Goal: Task Accomplishment & Management: Use online tool/utility

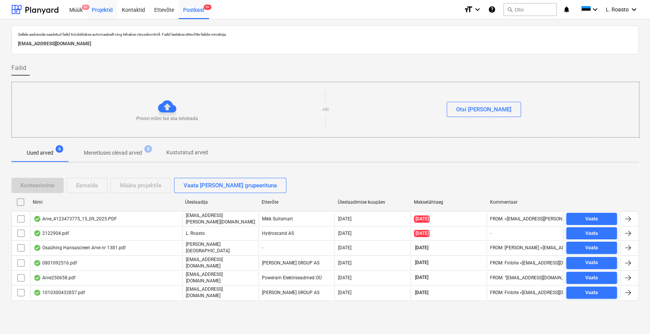
click at [94, 10] on div "Projektid" at bounding box center [102, 9] width 30 height 19
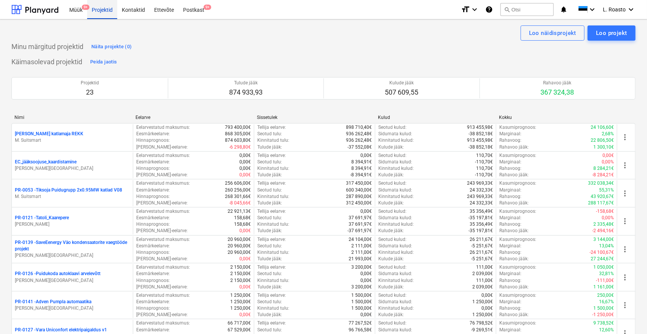
scroll to position [498, 0]
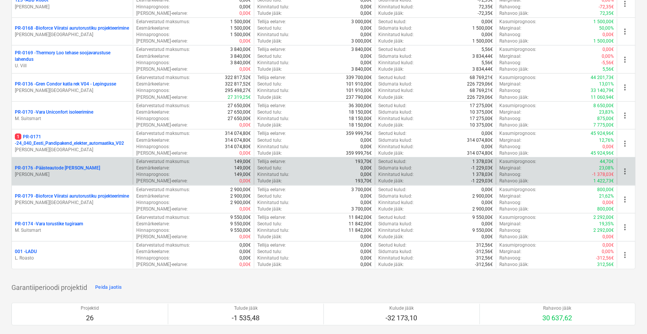
click at [77, 167] on p "PR-0176 - Päästeautode gene jahutus" at bounding box center [57, 168] width 85 height 6
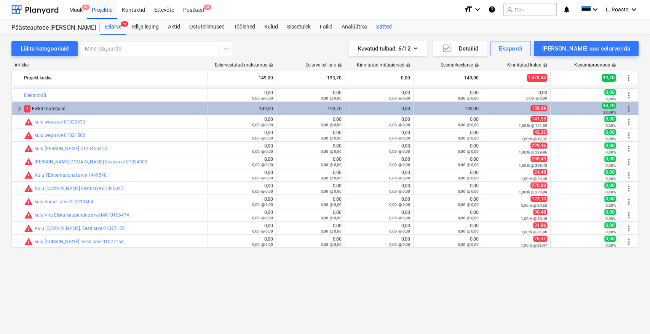
click at [392, 27] on div "Sätted" at bounding box center [383, 26] width 25 height 15
click at [269, 26] on div "Kulud" at bounding box center [271, 26] width 23 height 15
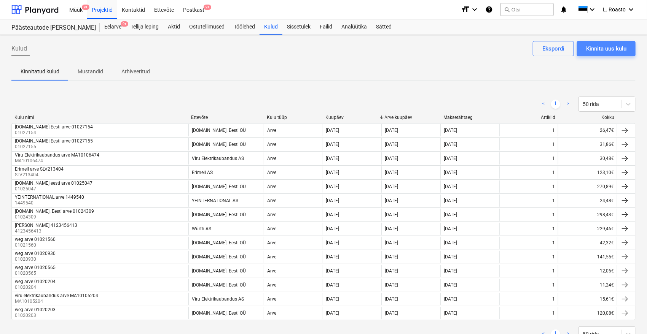
click at [601, 44] on div "Kinnita uus kulu" at bounding box center [606, 49] width 40 height 10
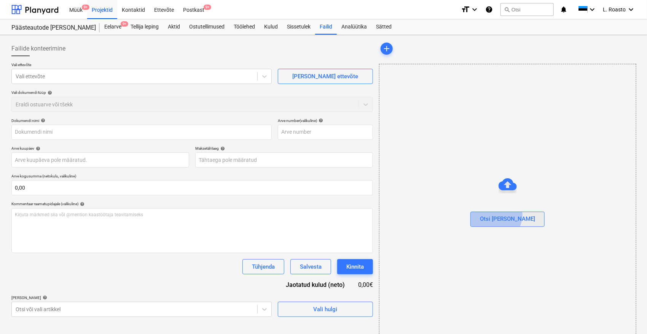
click at [511, 215] on div "Otsi [PERSON_NAME]" at bounding box center [507, 219] width 55 height 10
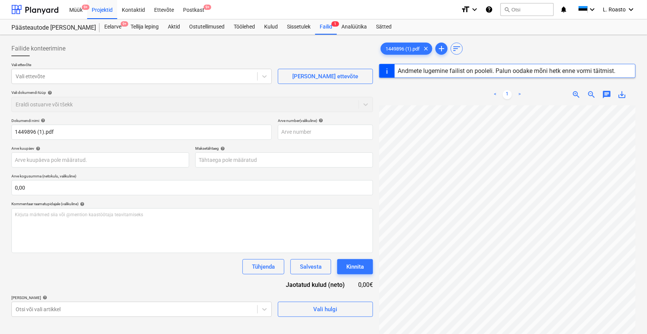
type input "1449896"
type input "[DATE]"
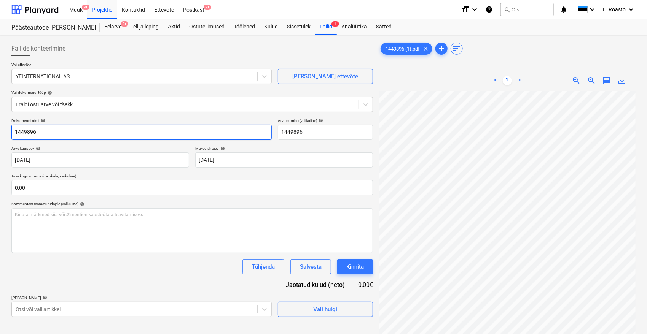
click at [13, 132] on input "1449896" at bounding box center [141, 132] width 260 height 15
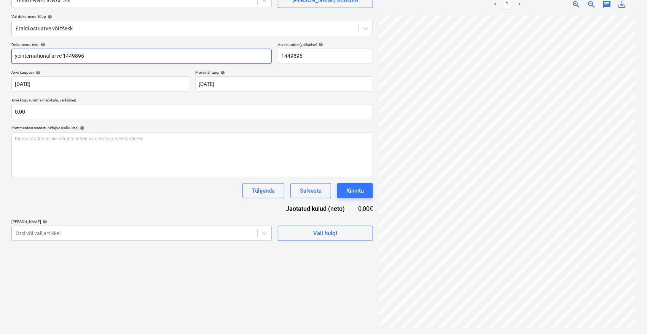
type input "yeinternational arve 1449896"
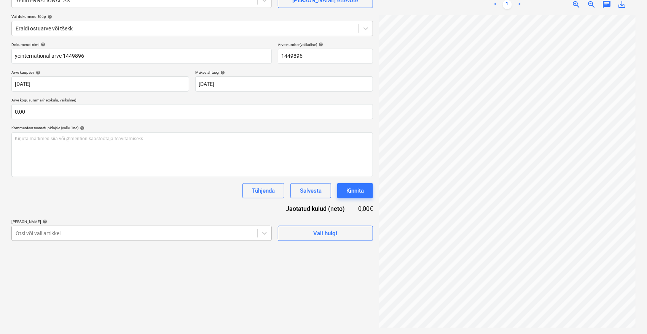
click at [205, 231] on body "Müük 9+ Projektid Kontaktid Ettevõte Postkast 9+ format_size keyboard_arrow_dow…" at bounding box center [323, 91] width 647 height 334
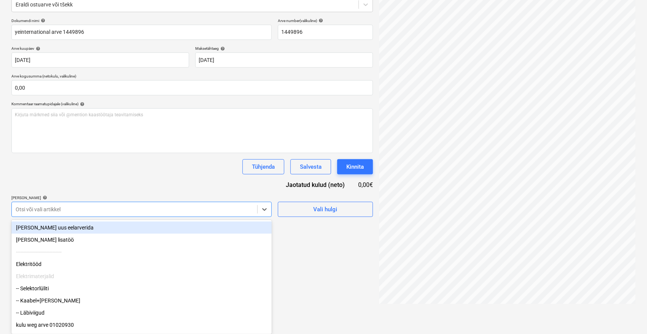
click at [50, 228] on div "[PERSON_NAME] uus eelarverida" at bounding box center [141, 228] width 260 height 12
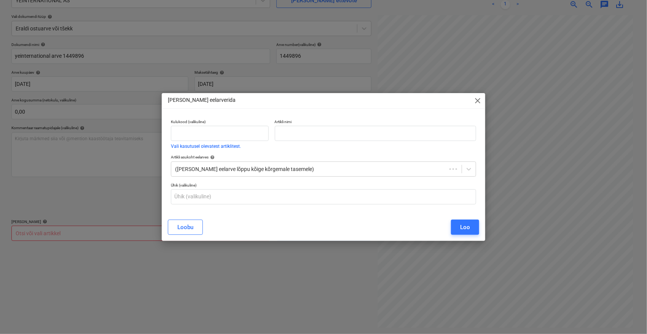
scroll to position [76, 0]
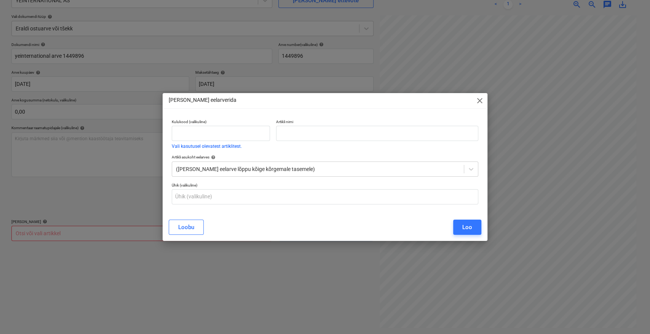
click at [478, 101] on span "close" at bounding box center [479, 100] width 9 height 9
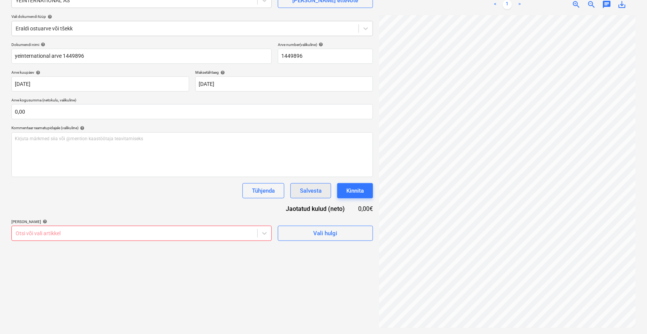
click at [315, 191] on div "Salvesta" at bounding box center [311, 191] width 22 height 10
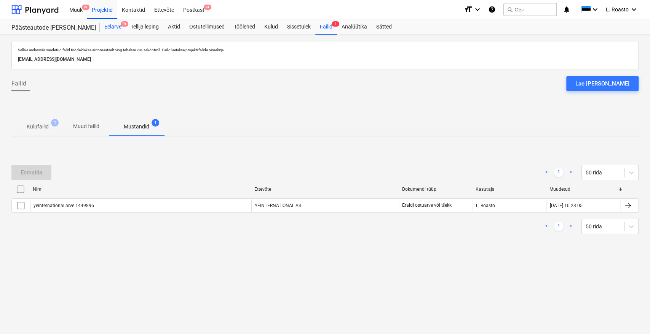
click at [112, 28] on div "Eelarve 9+" at bounding box center [113, 26] width 26 height 15
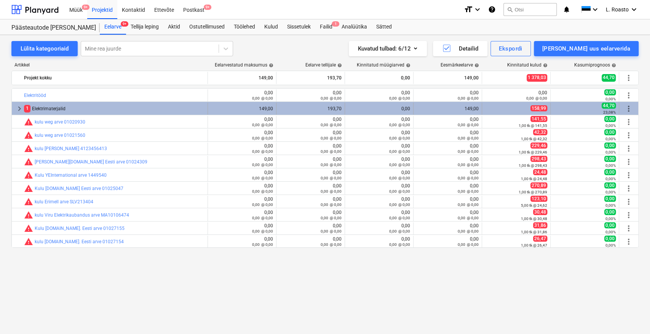
click at [18, 107] on span "keyboard_arrow_right" at bounding box center [19, 108] width 9 height 9
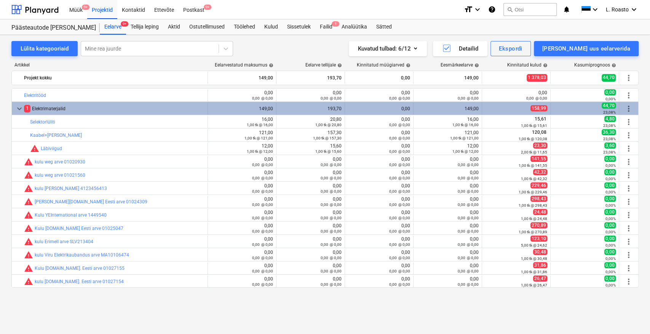
click at [52, 108] on div "1 Elektrimaterjalid" at bounding box center [114, 109] width 180 height 12
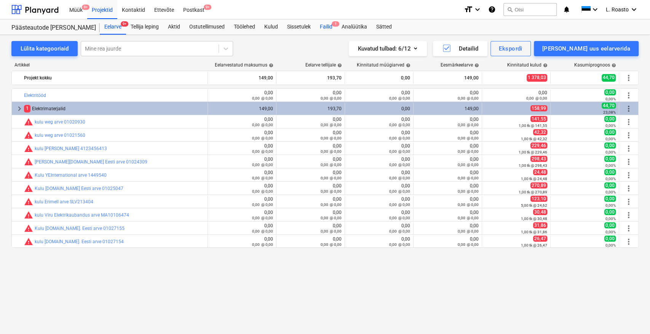
click at [331, 25] on div "Failid 1" at bounding box center [326, 26] width 22 height 15
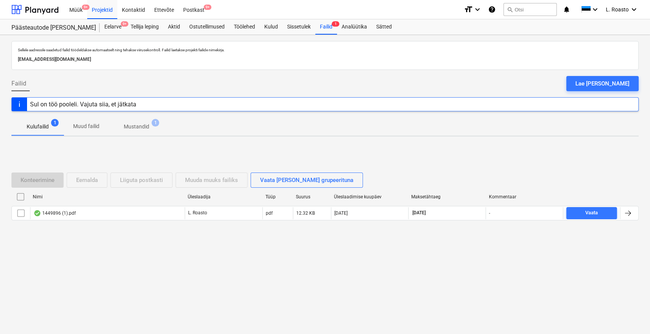
click at [146, 132] on span "Mustandid 1" at bounding box center [136, 127] width 56 height 14
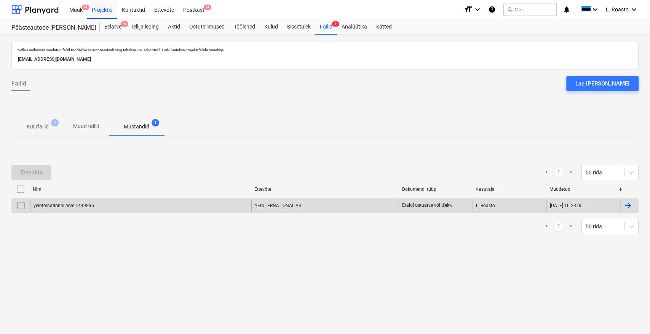
click at [627, 207] on div at bounding box center [627, 205] width 9 height 9
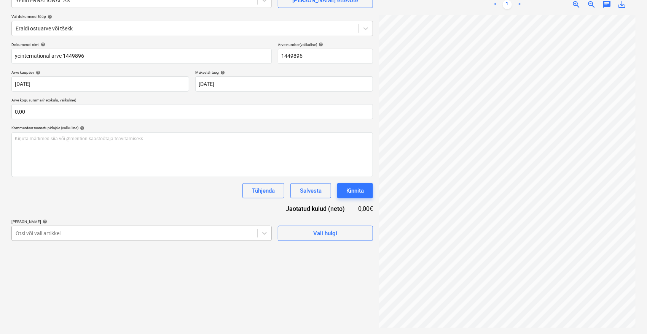
click at [246, 232] on body "Müük 9+ Projektid Kontaktid Ettevõte Postkast 9+ format_size keyboard_arrow_dow…" at bounding box center [323, 91] width 647 height 334
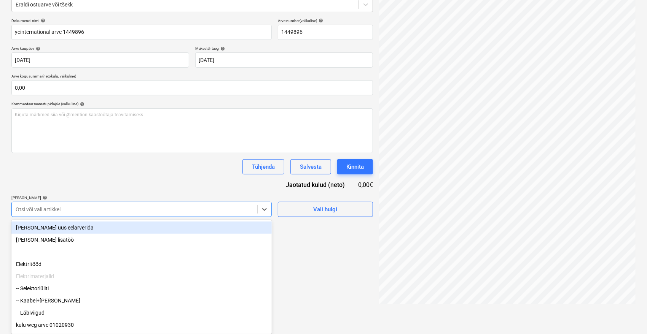
click at [37, 225] on div "[PERSON_NAME] uus eelarverida" at bounding box center [141, 228] width 260 height 12
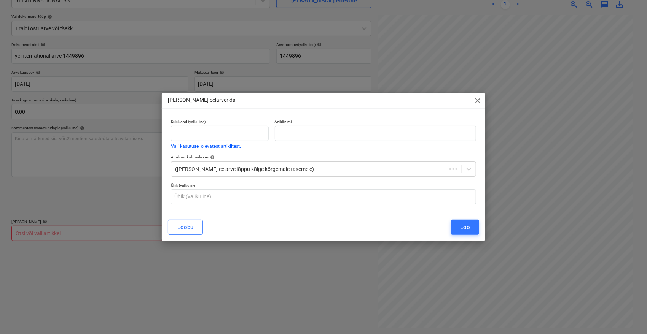
scroll to position [76, 0]
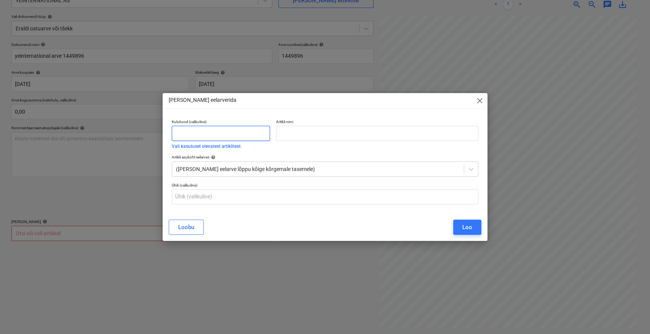
click at [235, 132] on input "text" at bounding box center [221, 133] width 98 height 15
click at [483, 101] on span "close" at bounding box center [479, 100] width 9 height 9
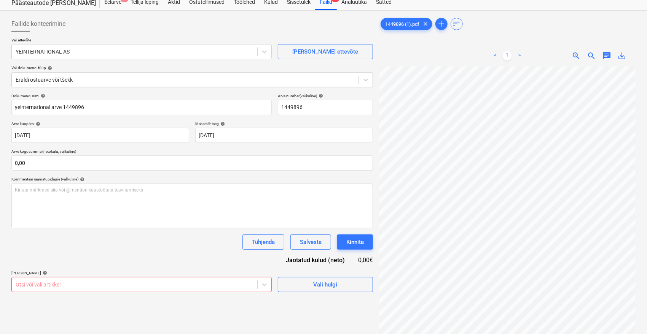
scroll to position [0, 0]
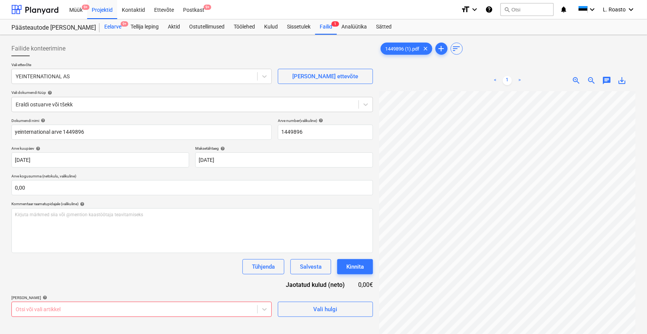
click at [124, 26] on span "9+" at bounding box center [125, 23] width 8 height 5
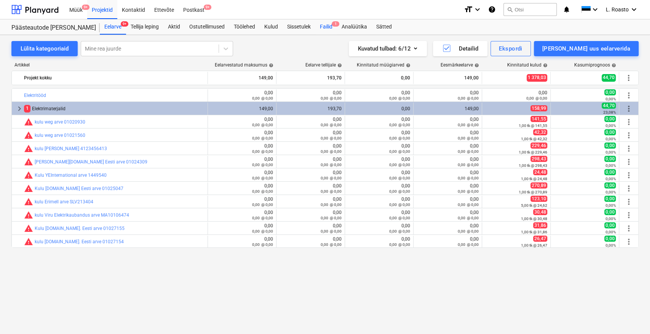
click at [326, 26] on div "Failid 1" at bounding box center [326, 26] width 22 height 15
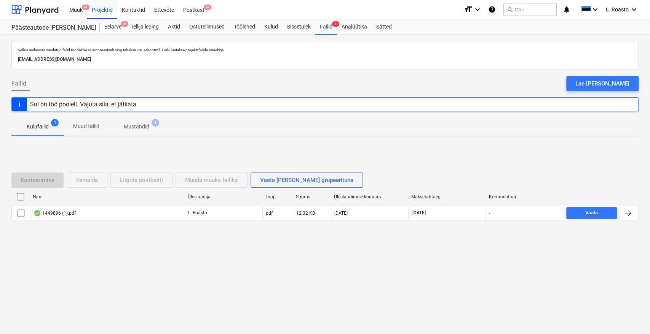
click at [143, 126] on p "Mustandid" at bounding box center [136, 127] width 25 height 8
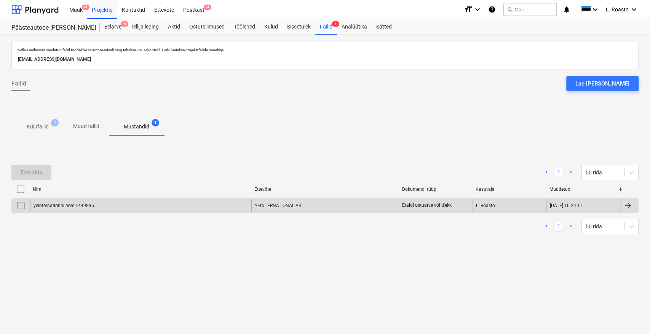
click at [631, 205] on div at bounding box center [627, 205] width 9 height 9
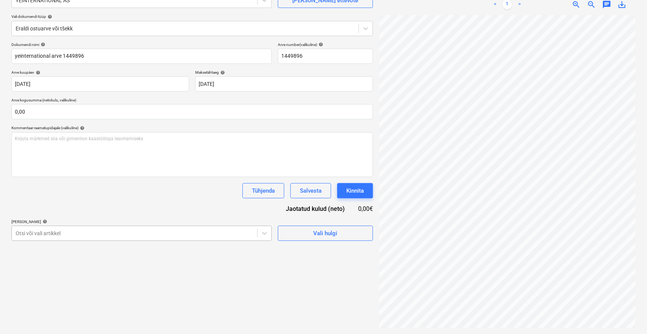
click at [129, 233] on body "Müük 9+ Projektid Kontaktid Ettevõte Postkast 9+ format_size keyboard_arrow_dow…" at bounding box center [323, 91] width 647 height 334
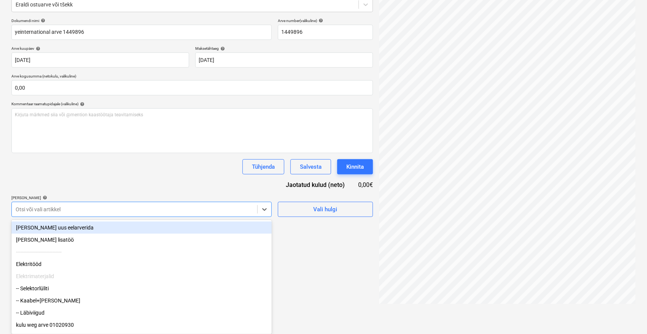
click at [101, 230] on div "[PERSON_NAME] uus eelarverida" at bounding box center [141, 228] width 260 height 12
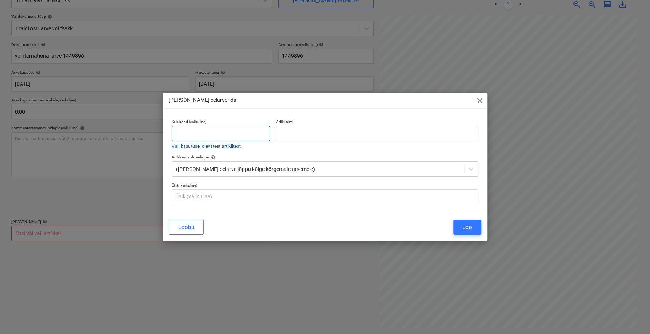
click at [225, 134] on input "text" at bounding box center [221, 133] width 98 height 15
type input "kulu"
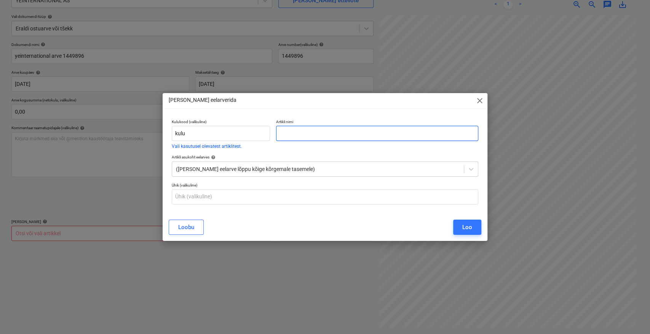
click at [303, 131] on input "text" at bounding box center [377, 133] width 202 height 15
type input "yeinternational arve 1449896"
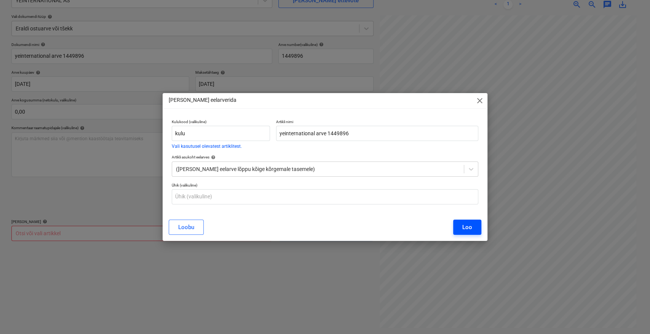
click at [473, 230] on button "Loo" at bounding box center [467, 227] width 28 height 15
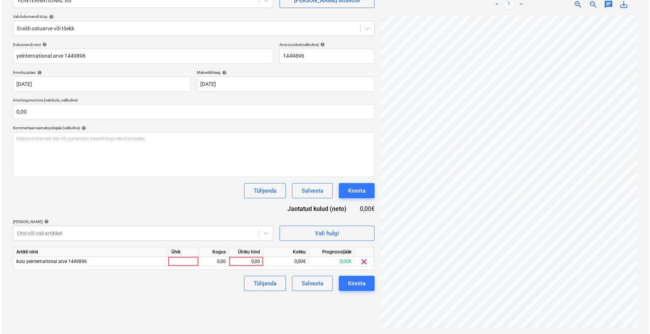
scroll to position [46, 30]
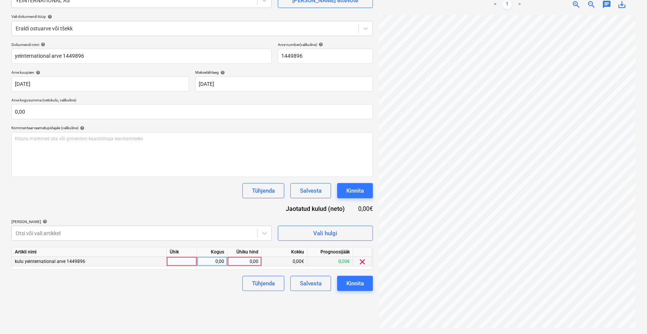
click at [245, 261] on div "0,00" at bounding box center [245, 262] width 28 height 10
type input "7,,37"
click at [210, 306] on div "Failide konteerimine Vali ettevõte YEINTERNATIONAL AS [PERSON_NAME] uus ettevõt…" at bounding box center [192, 146] width 368 height 369
click at [247, 264] on div "0,00" at bounding box center [245, 262] width 28 height 10
type input "7,37"
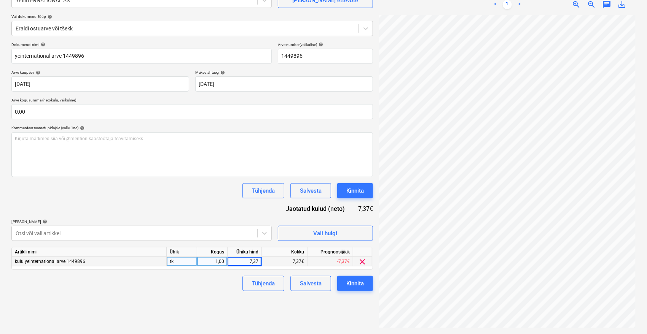
click at [215, 292] on div "Failide konteerimine Vali ettevõte YEINTERNATIONAL AS [PERSON_NAME] uus ettevõt…" at bounding box center [192, 146] width 368 height 369
click at [362, 282] on div "Kinnita" at bounding box center [355, 284] width 18 height 10
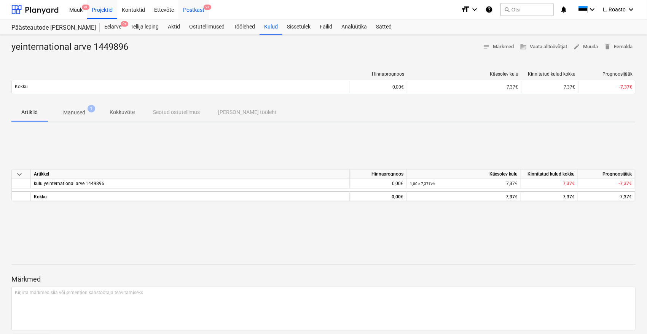
click at [198, 12] on div "Postkast 9+" at bounding box center [193, 9] width 30 height 19
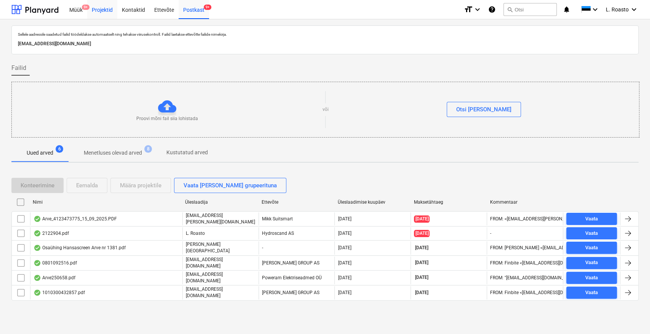
drag, startPoint x: 107, startPoint y: 10, endPoint x: 109, endPoint y: 19, distance: 9.4
click at [106, 10] on div "Projektid" at bounding box center [102, 9] width 30 height 19
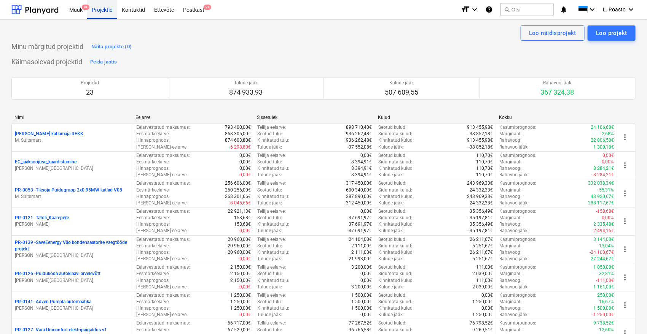
scroll to position [498, 0]
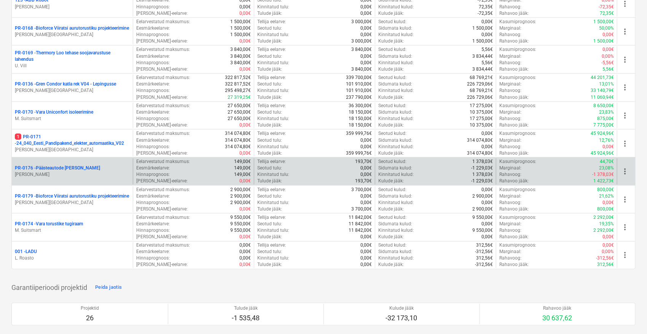
click at [62, 170] on p "PR-0176 - Päästeautode gene jahutus" at bounding box center [57, 168] width 85 height 6
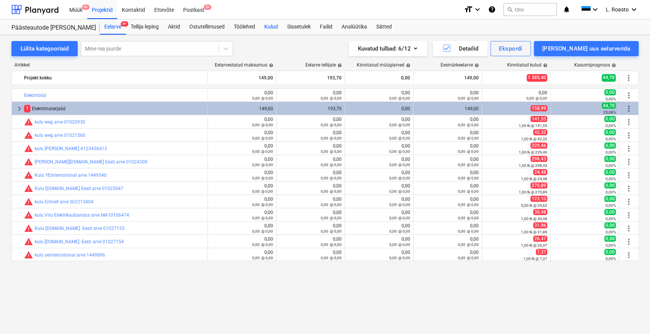
click at [266, 22] on div "Kulud" at bounding box center [271, 26] width 23 height 15
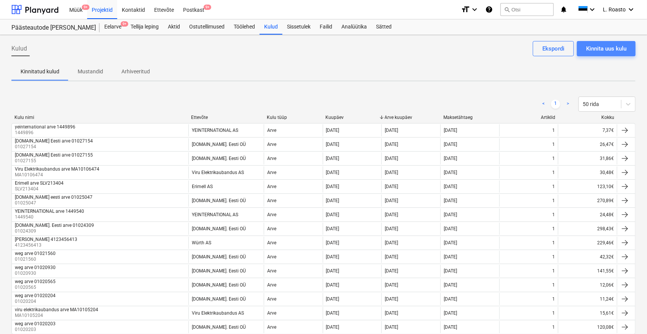
click at [605, 49] on div "Kinnita uus kulu" at bounding box center [606, 49] width 40 height 10
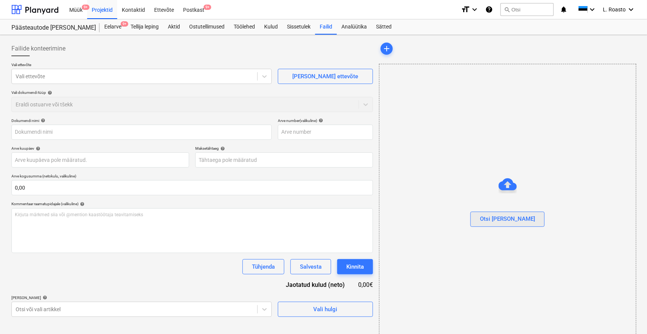
click at [518, 218] on div "Otsi [PERSON_NAME]" at bounding box center [507, 219] width 55 height 10
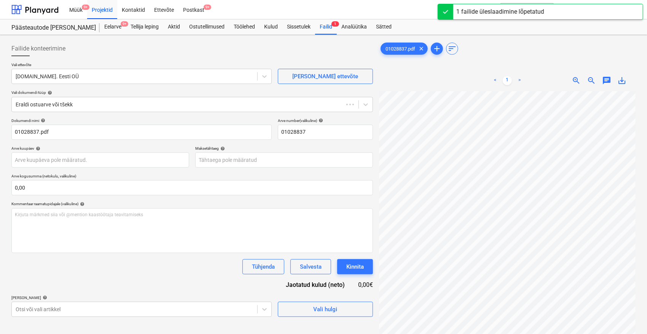
type input "01028837"
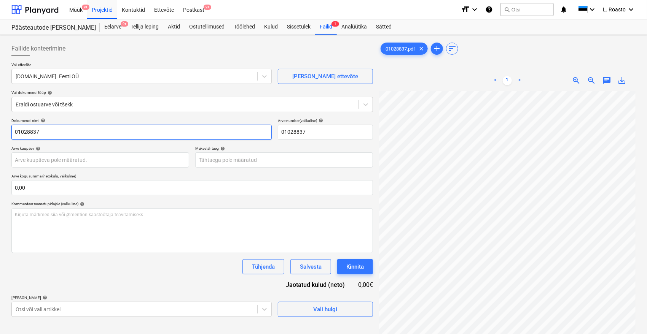
click at [13, 128] on input "01028837" at bounding box center [141, 132] width 260 height 15
type input "weg arve 01028837"
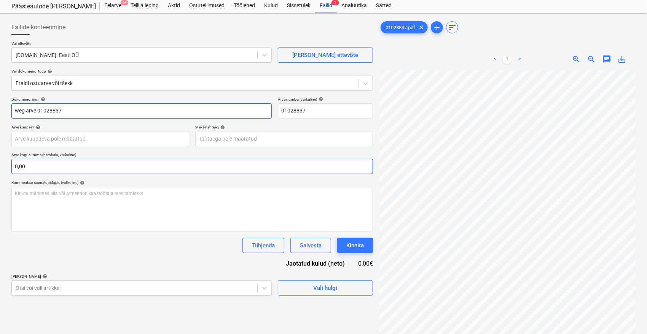
scroll to position [42, 0]
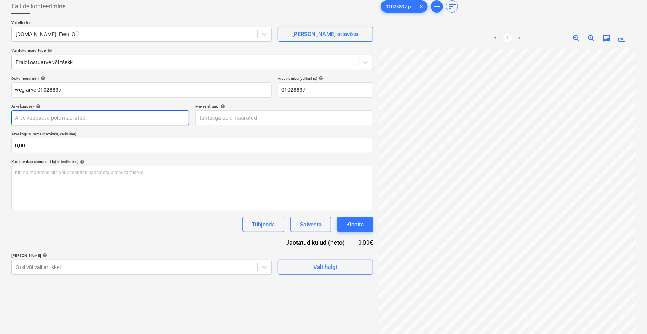
click at [49, 117] on body "Müük 9+ Projektid Kontaktid Ettevõte Postkast 9+ format_size keyboard_arrow_dow…" at bounding box center [323, 125] width 647 height 334
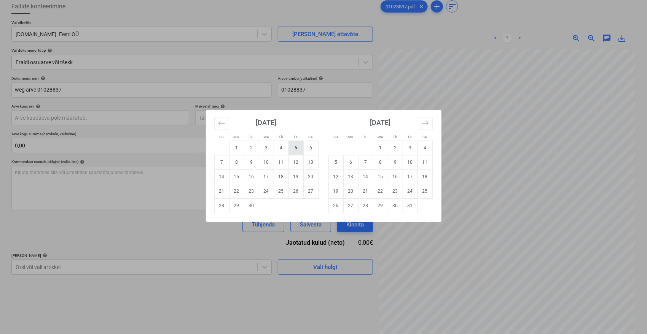
click at [301, 149] on td "5" at bounding box center [295, 148] width 15 height 14
type input "[DATE]"
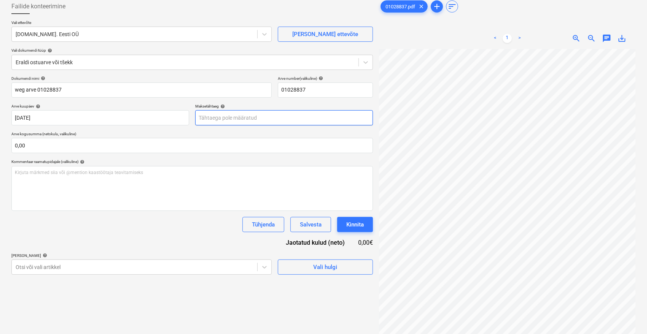
click at [283, 114] on body "Müük 9+ Projektid Kontaktid Ettevõte Postkast 9+ format_size keyboard_arrow_dow…" at bounding box center [323, 125] width 647 height 334
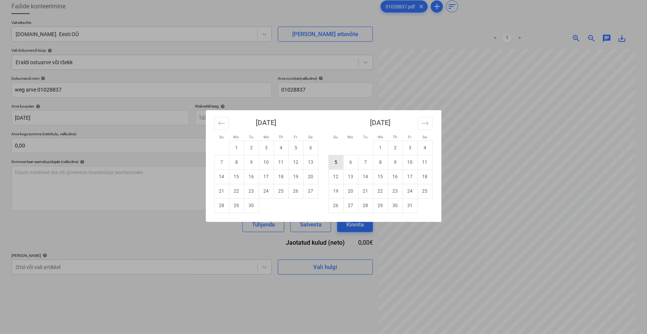
click at [338, 167] on td "5" at bounding box center [335, 162] width 15 height 14
type input "[DATE]"
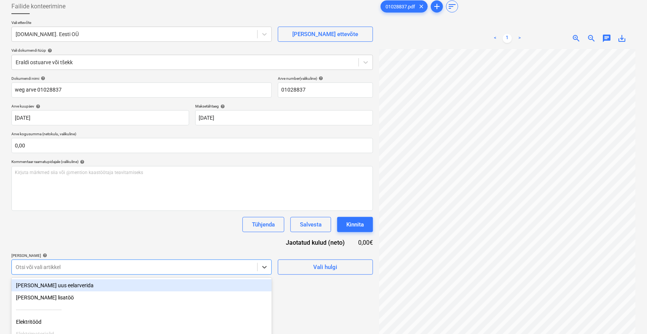
scroll to position [100, 0]
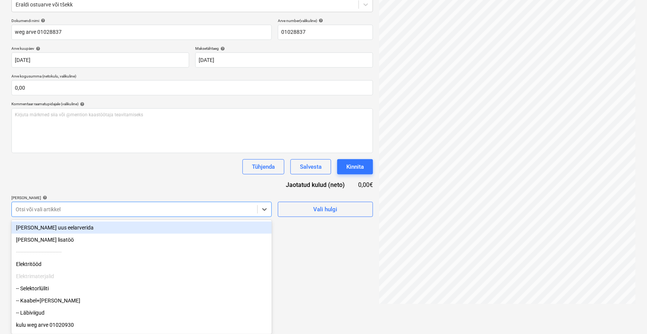
click at [76, 234] on body "Müük 9+ Projektid Kontaktid Ettevõte Postkast 9+ format_size keyboard_arrow_dow…" at bounding box center [323, 67] width 647 height 334
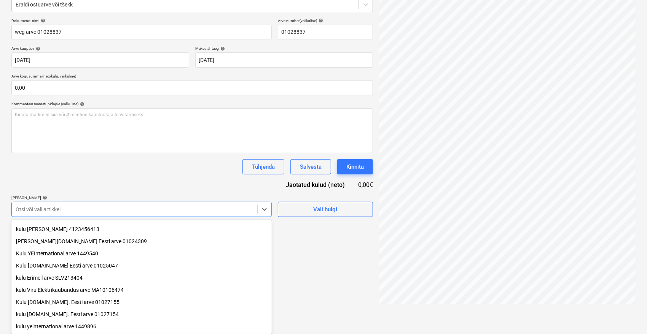
scroll to position [0, 0]
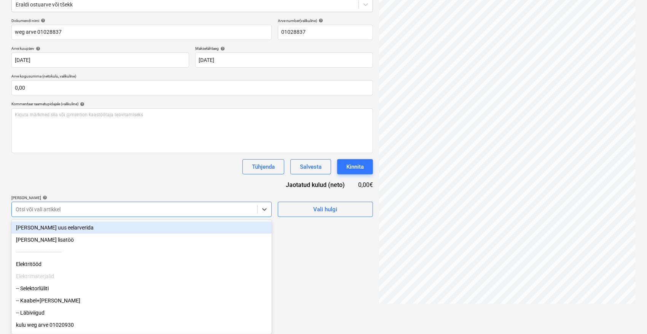
click at [45, 228] on div "[PERSON_NAME] uus eelarverida" at bounding box center [141, 228] width 260 height 12
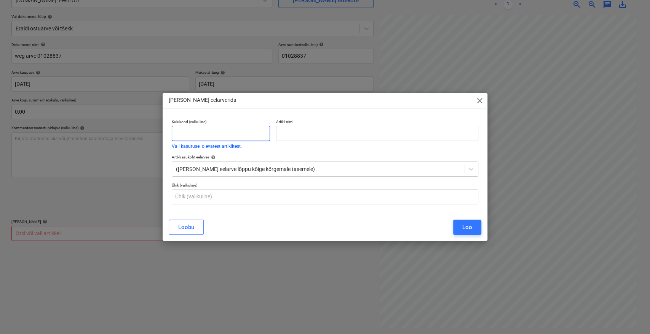
click at [202, 137] on input "text" at bounding box center [221, 133] width 98 height 15
type input ","
type input "kulu"
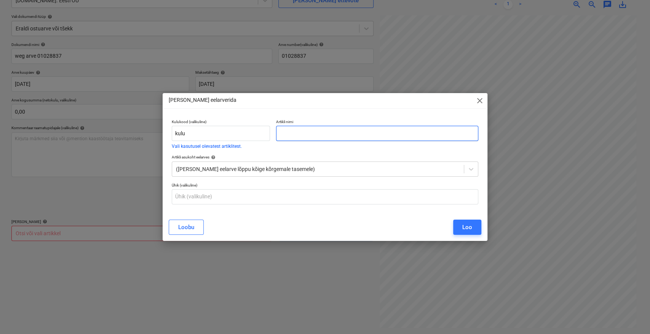
click at [303, 133] on input "text" at bounding box center [377, 133] width 202 height 15
type input "weg arve 01028837"
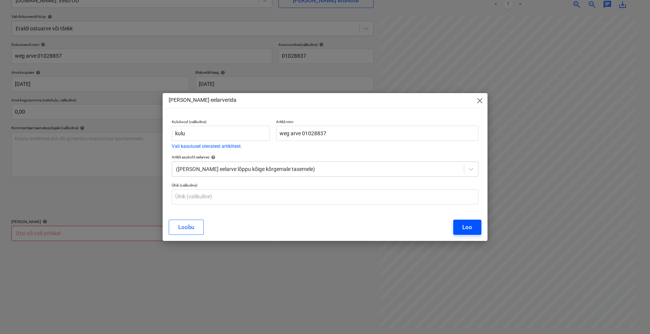
click at [468, 227] on div "Loo" at bounding box center [467, 228] width 10 height 10
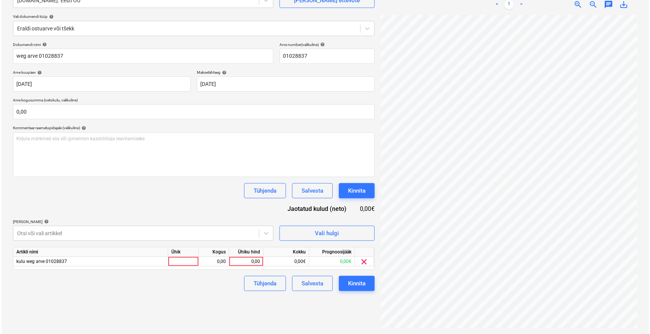
scroll to position [32, 30]
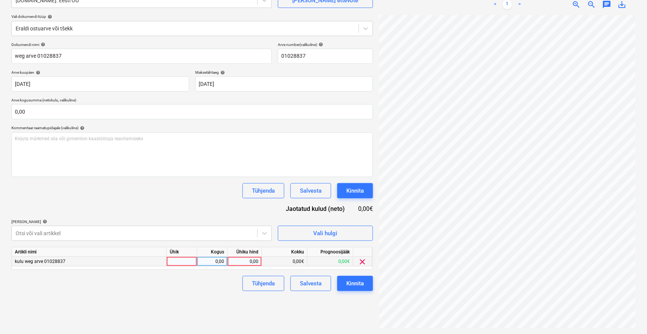
click at [250, 261] on div "0,00" at bounding box center [245, 262] width 28 height 10
type input "7,12"
click at [213, 319] on div "Failide konteerimine Vali ettevõte [DOMAIN_NAME]. Eesti OÜ [PERSON_NAME] uus et…" at bounding box center [192, 146] width 368 height 369
click at [360, 284] on div "Kinnita" at bounding box center [355, 284] width 18 height 10
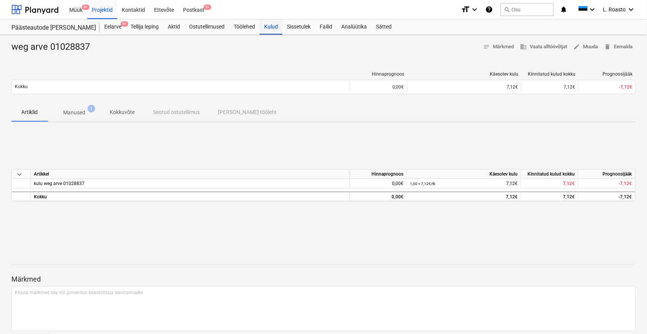
click at [276, 30] on div "Kulud" at bounding box center [271, 26] width 23 height 15
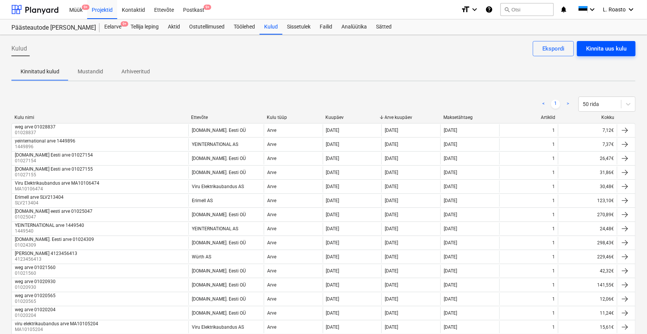
click at [610, 49] on div "Kinnita uus kulu" at bounding box center [606, 49] width 40 height 10
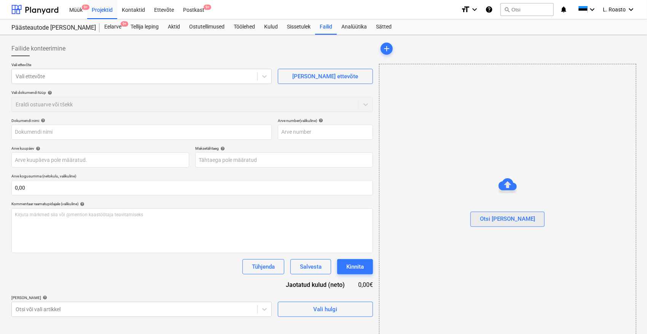
click at [506, 218] on div "Otsi [PERSON_NAME]" at bounding box center [507, 219] width 55 height 10
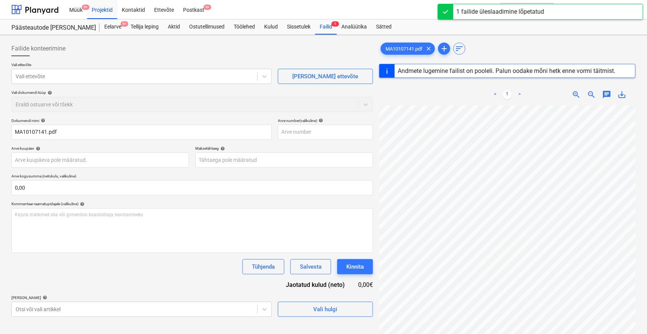
type input "MA10107141"
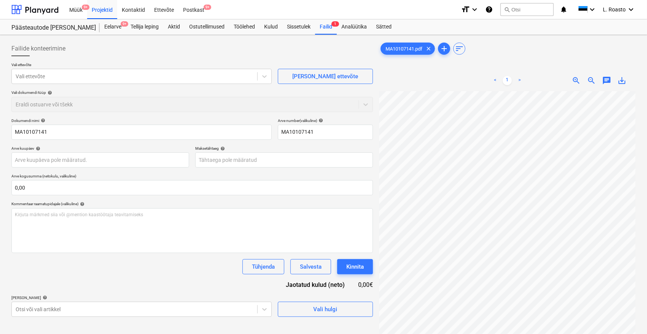
click at [240, 55] on div "Failide konteerimine" at bounding box center [191, 48] width 361 height 15
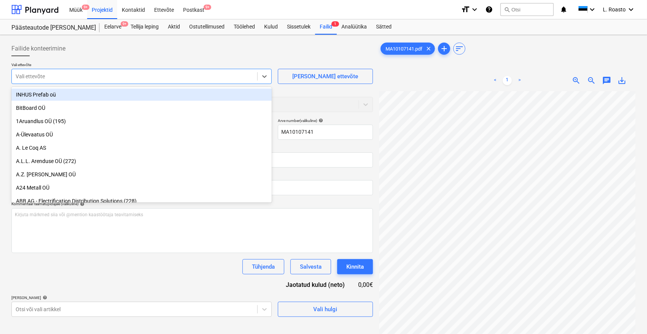
click at [76, 72] on div "Vali ettevõte" at bounding box center [134, 76] width 245 height 11
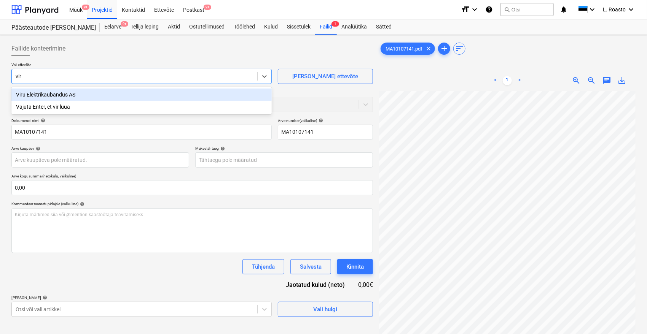
type input "viru"
click at [98, 97] on div "Viru Elektrikaubandus AS" at bounding box center [141, 95] width 260 height 12
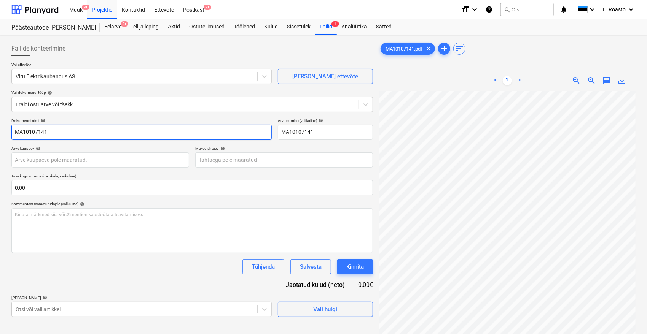
click at [16, 130] on input "MA10107141" at bounding box center [141, 132] width 260 height 15
type input "viru elektrikaubanduse arve MA10107141"
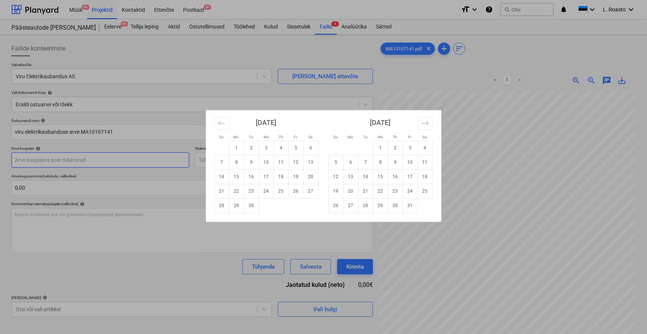
click at [57, 159] on body "Müük 9+ Projektid Kontaktid Ettevõte Postkast 9+ format_size keyboard_arrow_dow…" at bounding box center [323, 167] width 647 height 334
drag, startPoint x: 295, startPoint y: 150, endPoint x: 289, endPoint y: 151, distance: 6.2
click at [295, 150] on td "5" at bounding box center [295, 148] width 15 height 14
type input "[DATE]"
click at [262, 161] on body "Müük 9+ Projektid Kontaktid Ettevõte Postkast 9+ format_size keyboard_arrow_dow…" at bounding box center [323, 167] width 647 height 334
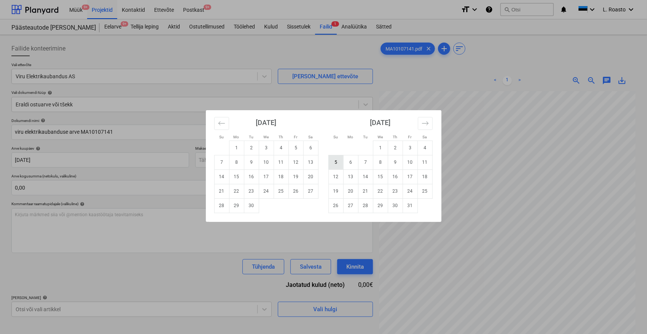
click at [332, 164] on td "5" at bounding box center [335, 162] width 15 height 14
type input "[DATE]"
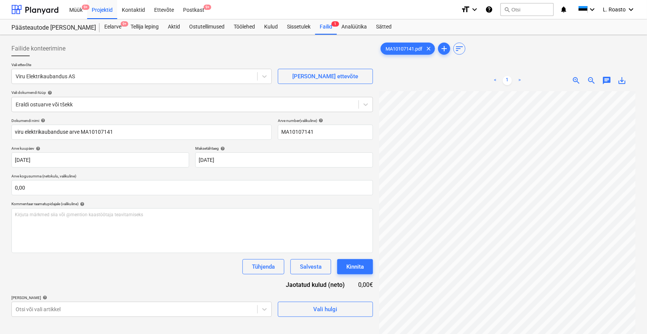
click at [126, 281] on div "Dokumendi nimi help viru elektrikaubanduse arve MA10107141 Arve number (valikul…" at bounding box center [191, 217] width 361 height 199
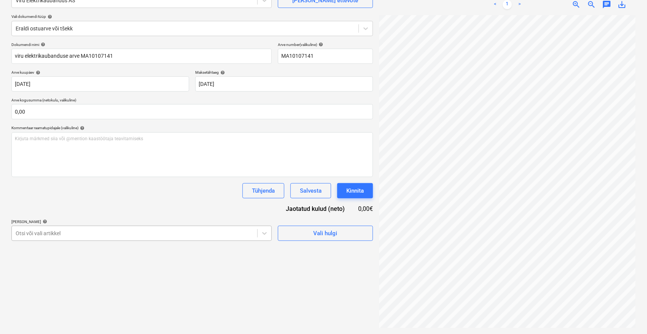
click at [199, 229] on body "Müük 9+ Projektid Kontaktid Ettevõte Postkast 9+ format_size keyboard_arrow_dow…" at bounding box center [323, 91] width 647 height 334
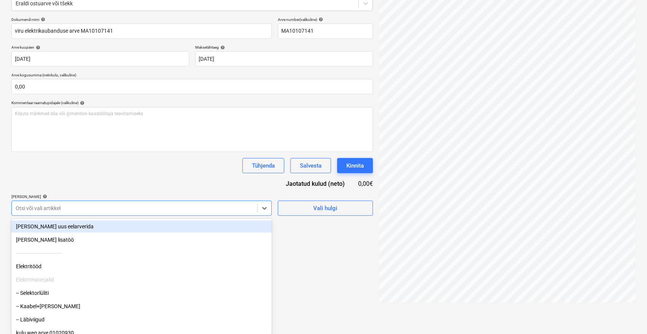
click at [116, 225] on div "[PERSON_NAME] uus eelarverida" at bounding box center [141, 227] width 260 height 12
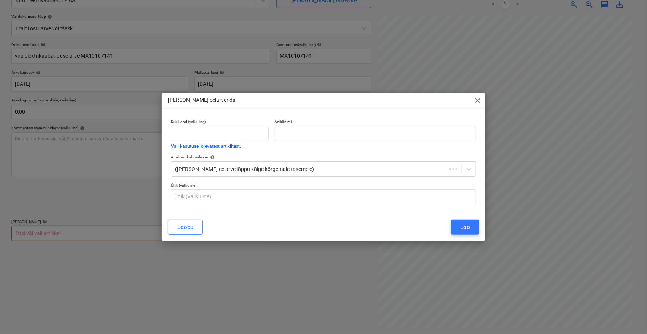
scroll to position [76, 0]
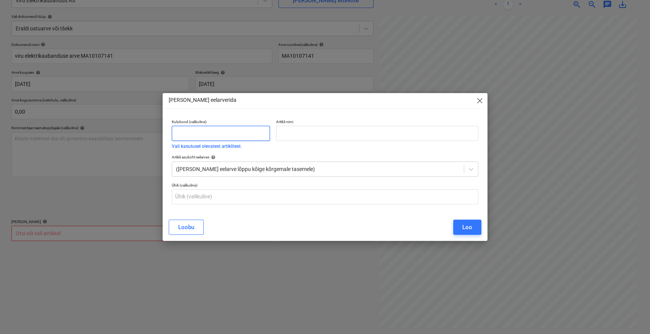
click at [232, 136] on input "text" at bounding box center [221, 133] width 98 height 15
type input "kulu"
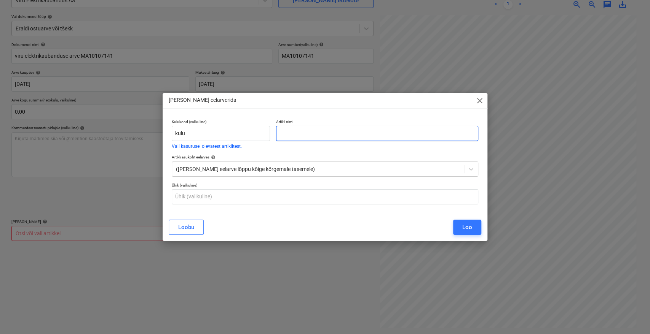
click at [379, 135] on input "text" at bounding box center [377, 133] width 202 height 15
type input "viru elektrikaubanduse arve MA10107141"
click at [467, 228] on div "Loo" at bounding box center [467, 228] width 10 height 10
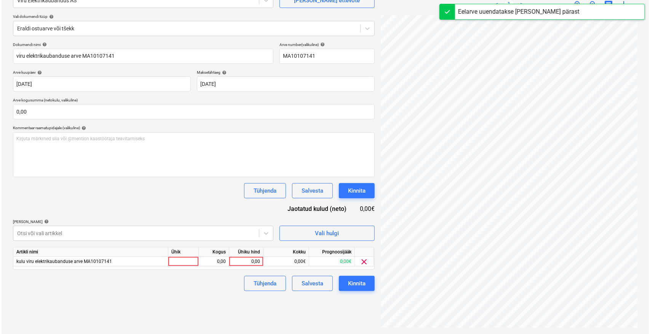
scroll to position [32, 30]
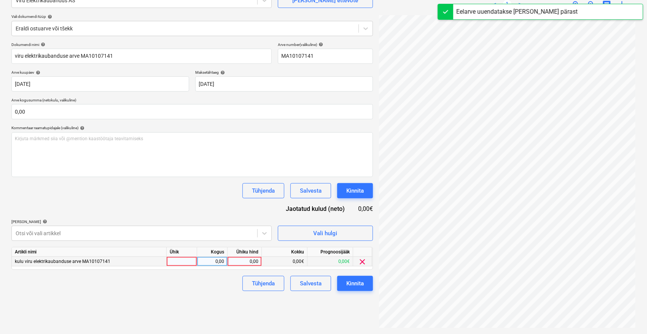
click at [245, 258] on div "0,00" at bounding box center [245, 262] width 28 height 10
type input "53,99"
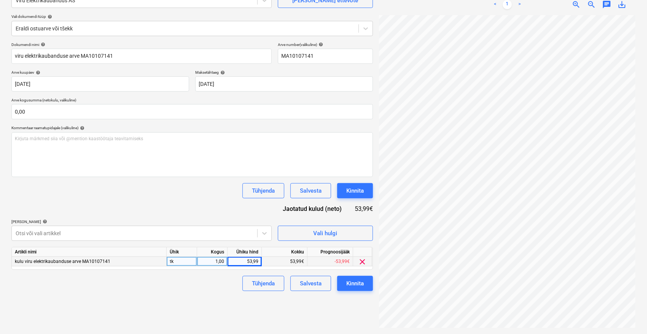
click at [225, 297] on div "Failide konteerimine Vali ettevõte Viru Elektrikaubandus AS [PERSON_NAME] uus e…" at bounding box center [192, 146] width 368 height 369
click at [361, 283] on div "Kinnita" at bounding box center [355, 284] width 18 height 10
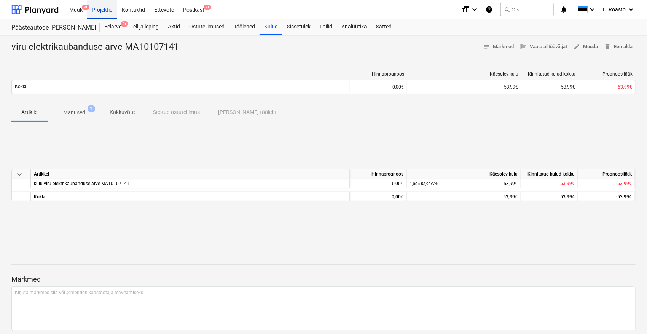
click at [100, 8] on div "Projektid" at bounding box center [102, 9] width 30 height 19
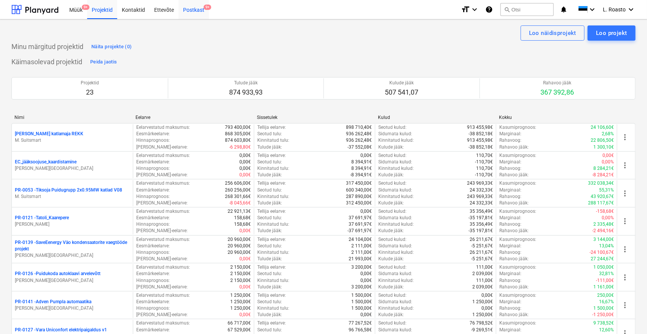
click at [202, 10] on div "Postkast 9+" at bounding box center [193, 9] width 30 height 19
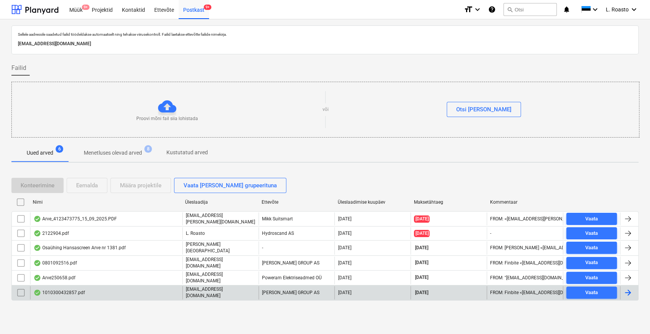
click at [103, 287] on div "1010300432857.pdf" at bounding box center [106, 293] width 152 height 13
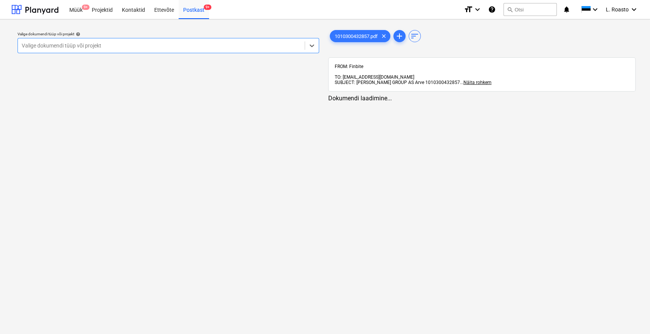
click at [119, 46] on div at bounding box center [161, 46] width 279 height 8
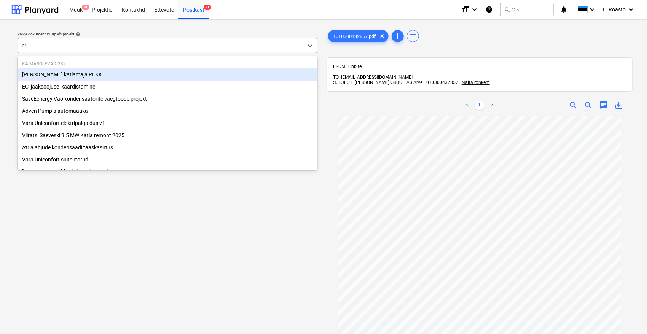
type input "nef"
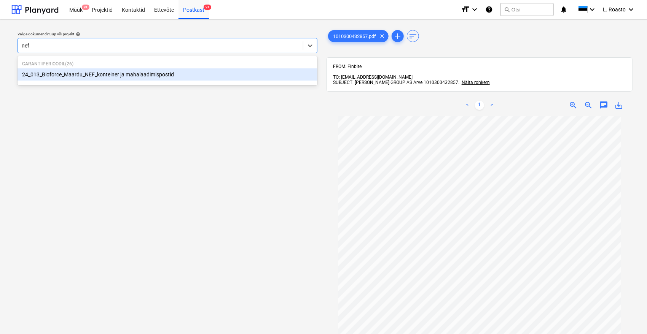
click at [124, 74] on div "24_013_Bioforce_Maardu_NEF_konteiner ja mahalaadimispostid" at bounding box center [168, 74] width 300 height 12
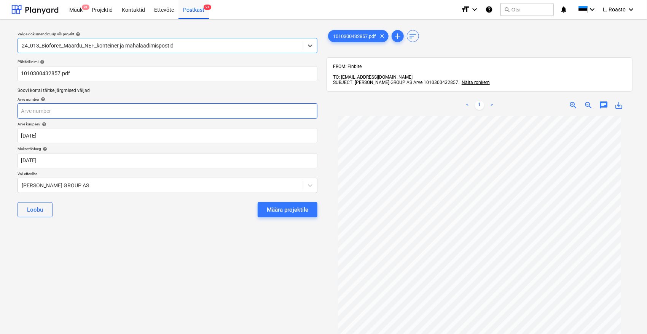
click at [51, 108] on input "text" at bounding box center [168, 111] width 300 height 15
paste input "1010300432857"
type input "1010300432857"
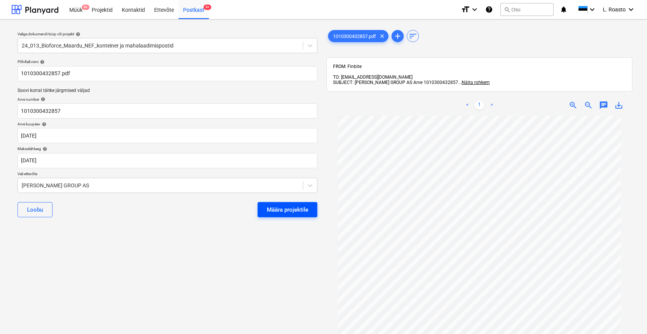
click at [292, 211] on div "Määra projektile" at bounding box center [287, 210] width 41 height 10
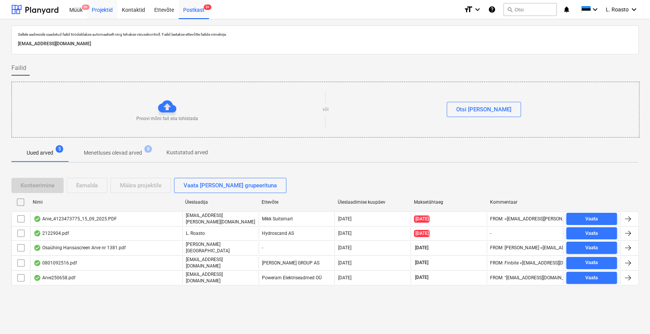
click at [111, 10] on div "Projektid" at bounding box center [102, 9] width 30 height 19
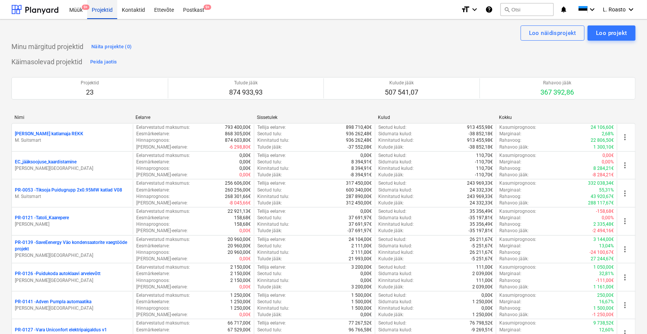
scroll to position [854, 0]
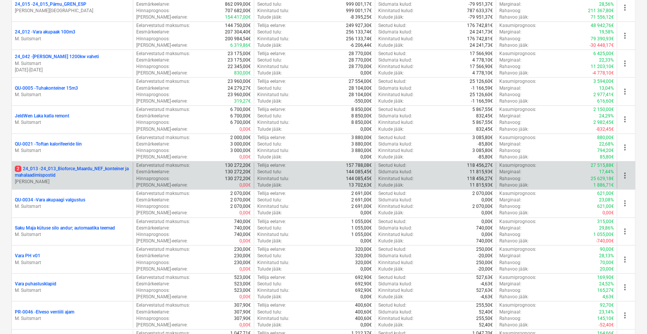
click at [62, 169] on p "2 24_013 - 24_013_Bioforce_Maardu_NEF_konteiner ja mahalaadimispostid" at bounding box center [72, 172] width 115 height 13
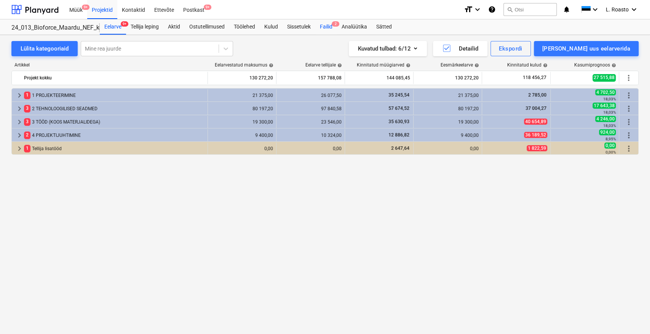
click at [329, 28] on div "Failid 2" at bounding box center [326, 26] width 22 height 15
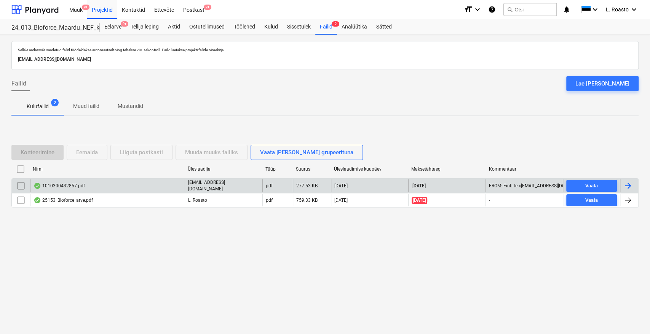
click at [97, 185] on div "1010300432857.pdf" at bounding box center [107, 186] width 154 height 13
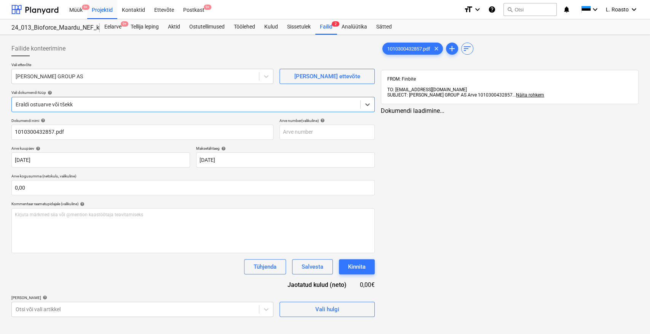
type input "1010300432857"
click at [402, 48] on span "1010300432857.pdf" at bounding box center [408, 49] width 52 height 6
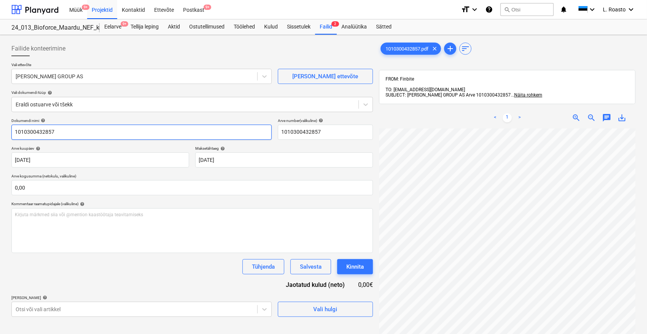
click at [15, 129] on input "1010300432857" at bounding box center [141, 132] width 260 height 15
type input "[PERSON_NAME] 1010300432857"
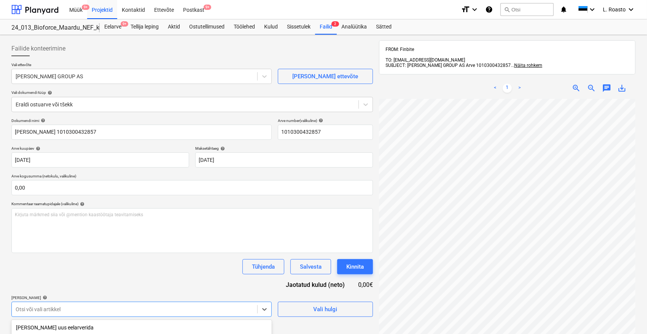
scroll to position [105, 0]
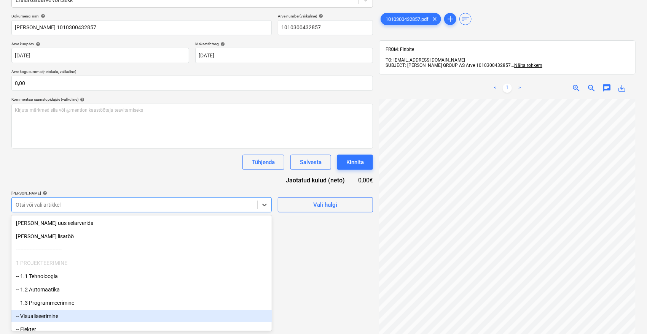
click at [82, 230] on body "Müük 9+ Projektid Kontaktid Ettevõte Postkast 9+ format_size keyboard_arrow_dow…" at bounding box center [323, 62] width 647 height 334
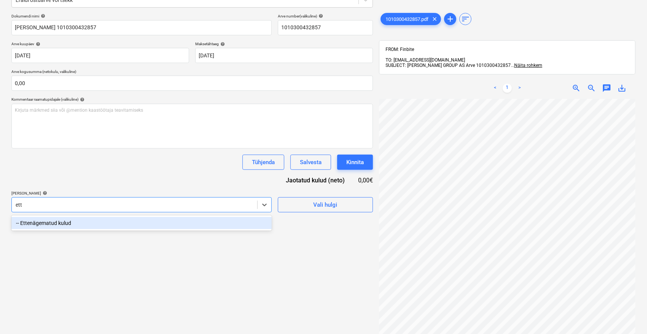
type input "ette"
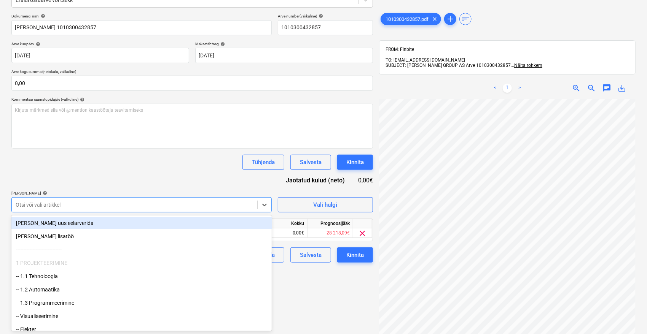
click at [98, 180] on div "Dokumendi nimi help [PERSON_NAME] 1010300432857 Arve number (valikuline) help 1…" at bounding box center [191, 138] width 361 height 249
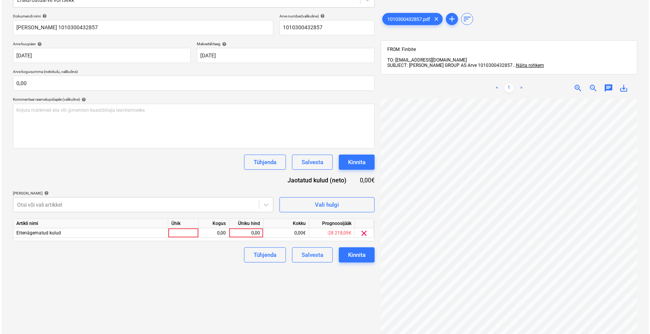
scroll to position [26, 30]
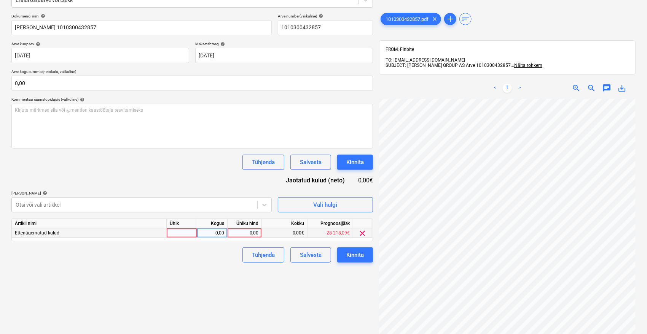
click at [247, 233] on div "0,00" at bounding box center [245, 234] width 28 height 10
type input "28,37"
click at [137, 291] on div "Failide konteerimine Vali ettevõte [PERSON_NAME] GROUP AS [PERSON_NAME] uus ett…" at bounding box center [192, 134] width 368 height 402
click at [360, 255] on div "Kinnita" at bounding box center [355, 255] width 18 height 10
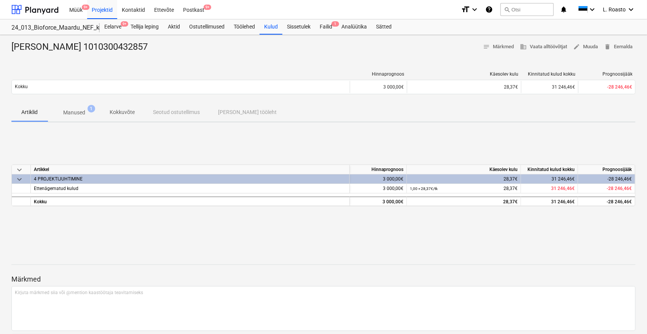
click at [347, 121] on div "Artiklid Manused 1 Kokkuvõte Seotud ostutellimus Seotud tööleht" at bounding box center [323, 113] width 624 height 19
click at [203, 16] on div "Postkast 9+" at bounding box center [193, 9] width 30 height 19
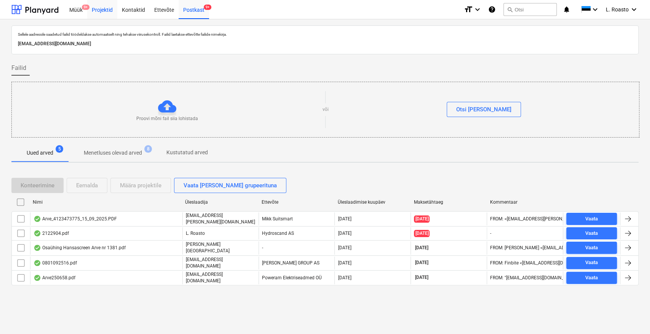
click at [100, 11] on div "Projektid" at bounding box center [102, 9] width 30 height 19
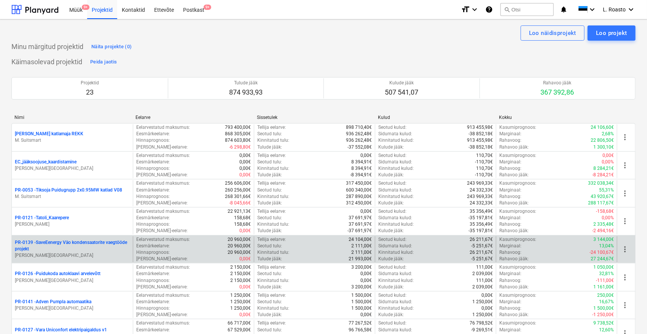
click at [64, 240] on p "PR-0139 - SaveEenergy Väo kondensaatorite vaegtööde projekt" at bounding box center [72, 246] width 115 height 13
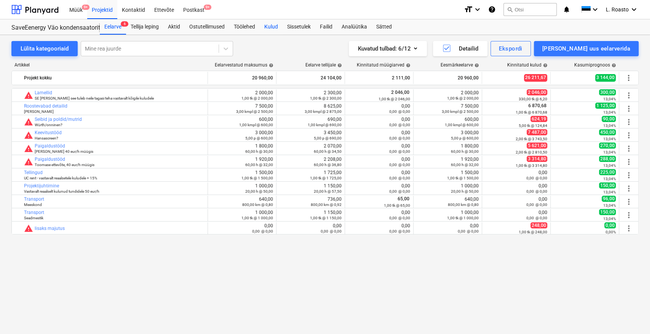
click at [274, 28] on div "Kulud" at bounding box center [271, 26] width 23 height 15
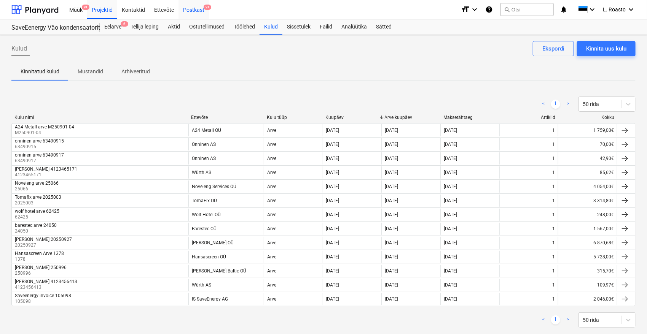
click at [204, 12] on div "Postkast 9+" at bounding box center [193, 9] width 30 height 19
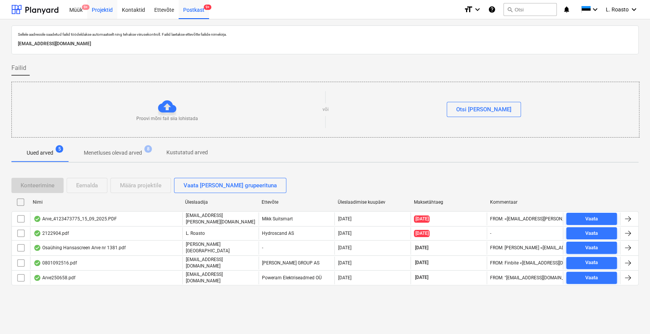
click at [104, 8] on div "Projektid" at bounding box center [102, 9] width 30 height 19
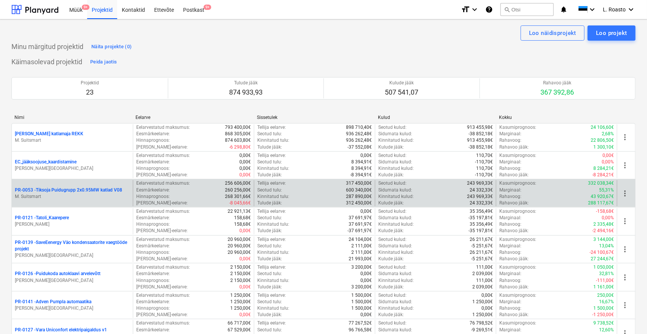
scroll to position [414, 0]
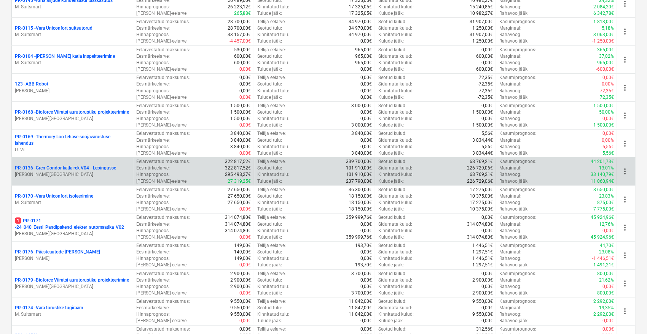
click at [112, 167] on p "PR-0136 - Gren Condor katla rek V04 - Lepingusse" at bounding box center [65, 168] width 101 height 6
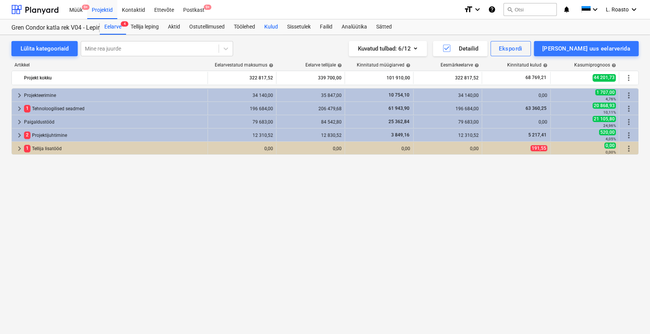
click at [271, 24] on div "Kulud" at bounding box center [271, 26] width 23 height 15
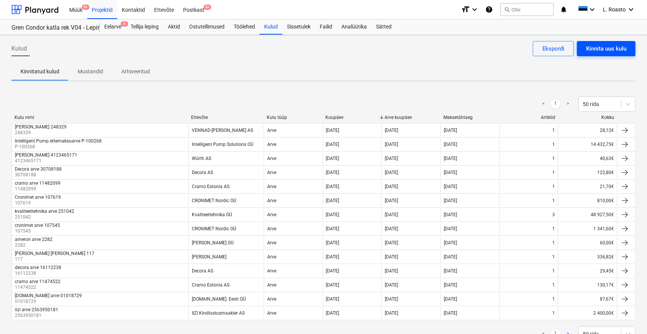
click at [609, 48] on div "Kinnita uus kulu" at bounding box center [606, 49] width 40 height 10
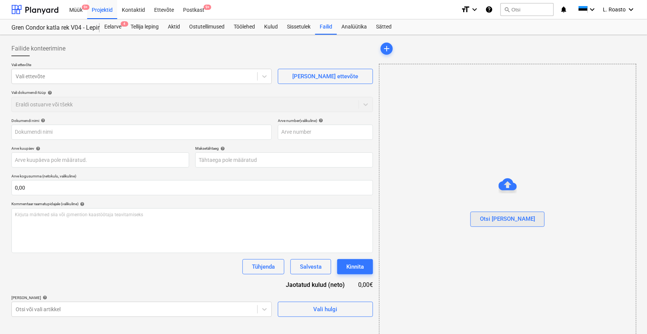
click at [519, 215] on button "Otsi [PERSON_NAME]" at bounding box center [507, 219] width 74 height 15
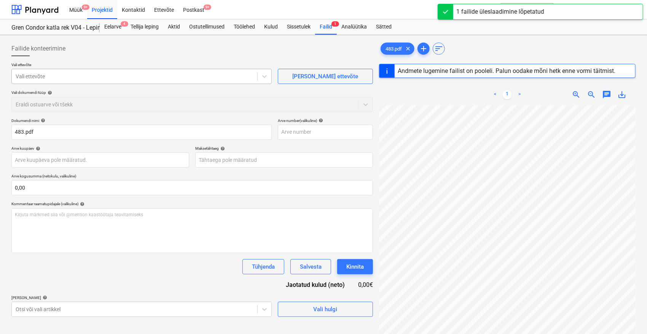
click at [127, 73] on div at bounding box center [135, 77] width 238 height 8
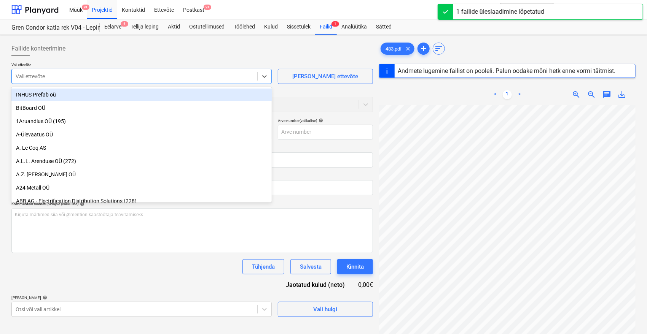
type input "483"
type input "[DATE]"
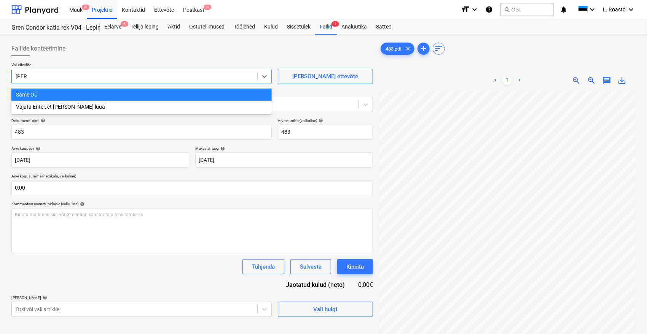
type input "same"
click at [102, 94] on div "Same OÜ" at bounding box center [141, 95] width 260 height 12
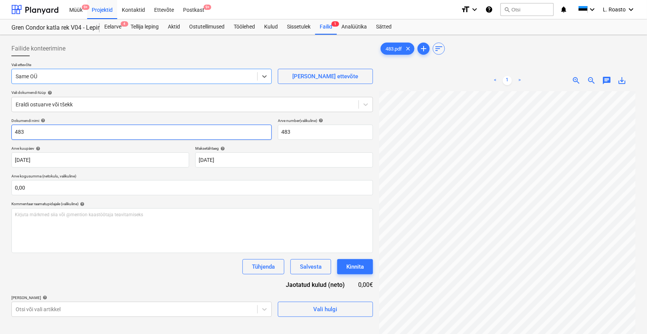
click at [13, 132] on input "483" at bounding box center [141, 132] width 260 height 15
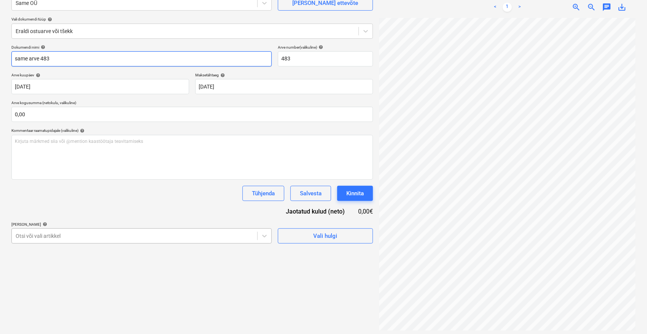
scroll to position [76, 0]
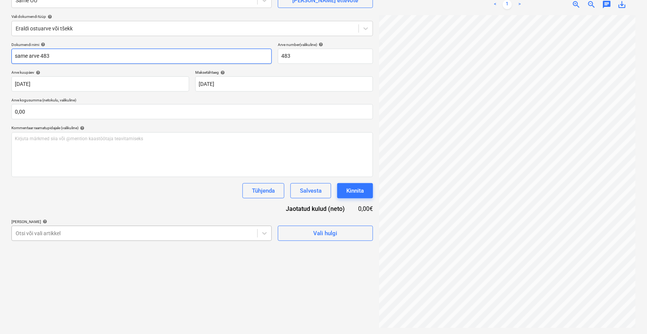
type input "same arve 483"
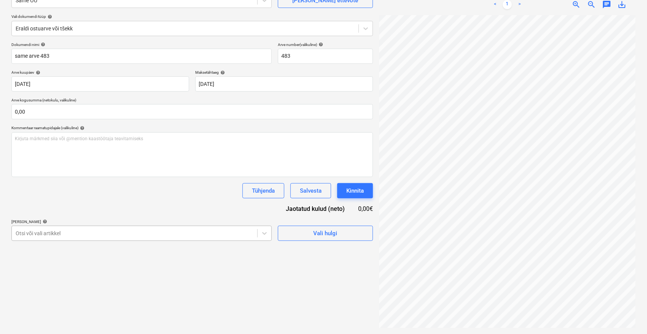
click at [122, 230] on body "Müük 9+ Projektid Kontaktid Ettevõte Postkast 9+ format_size keyboard_arrow_dow…" at bounding box center [323, 91] width 647 height 334
click at [22, 195] on div "Tühjenda Salvesta Kinnita" at bounding box center [191, 190] width 361 height 15
click at [259, 292] on div "Failide konteerimine Vali ettevõte Same OÜ [PERSON_NAME] uus ettevõte Vali doku…" at bounding box center [192, 146] width 368 height 369
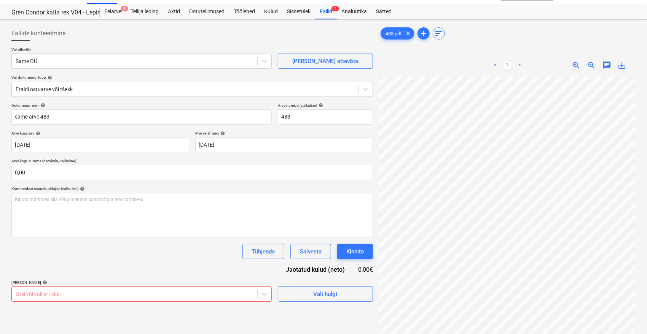
scroll to position [0, 0]
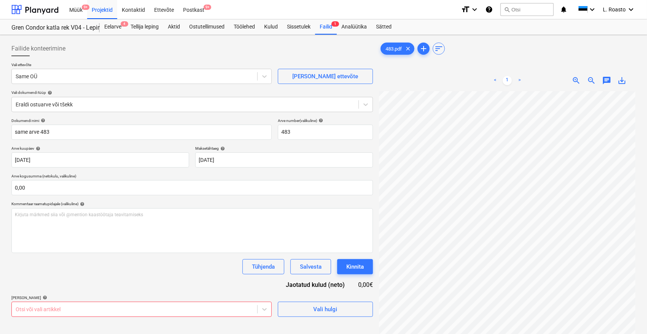
click at [612, 42] on div "483.pdf clear add sort" at bounding box center [507, 48] width 256 height 15
click at [311, 264] on div "Salvesta" at bounding box center [311, 267] width 22 height 10
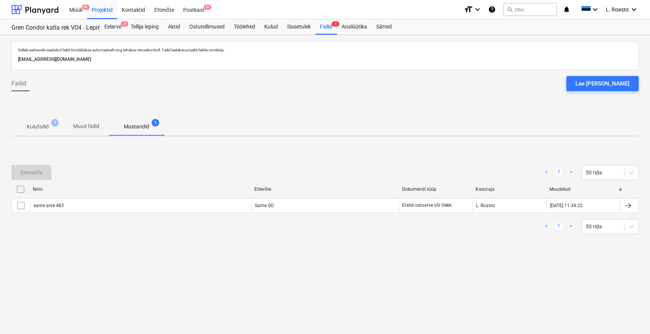
click at [159, 320] on div "Sellele aadressile saadetud failid töödeldakse automaatselt ning tehakse viirus…" at bounding box center [325, 184] width 650 height 299
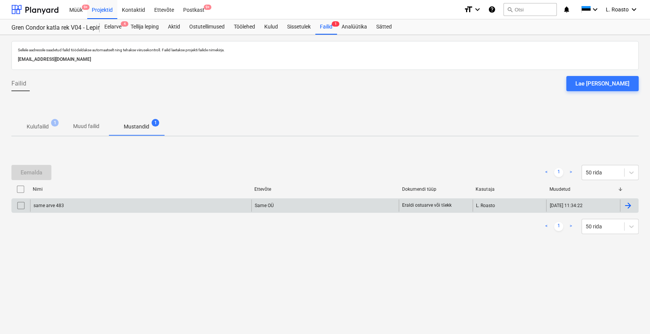
click at [635, 205] on div at bounding box center [628, 206] width 18 height 12
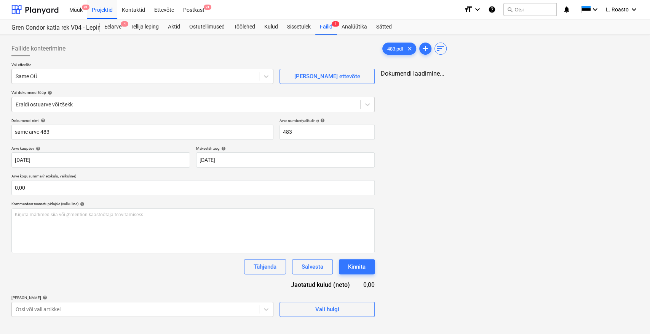
click at [72, 287] on div "Dokumendi nimi help same arve 483 Arve number (valikuline) help 483 Arve kuupäe…" at bounding box center [192, 217] width 363 height 199
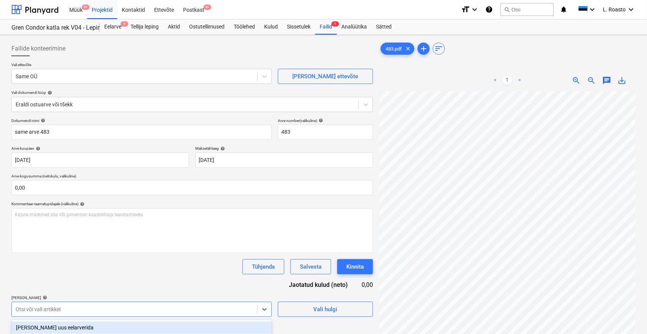
scroll to position [101, 0]
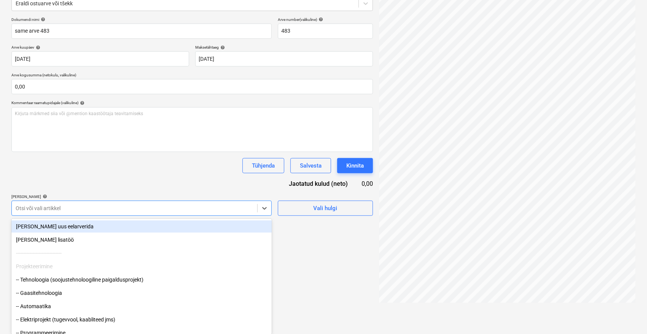
click at [64, 233] on body "Müük 9+ Projektid Kontaktid Ettevõte Postkast 9+ format_size keyboard_arrow_dow…" at bounding box center [323, 66] width 647 height 334
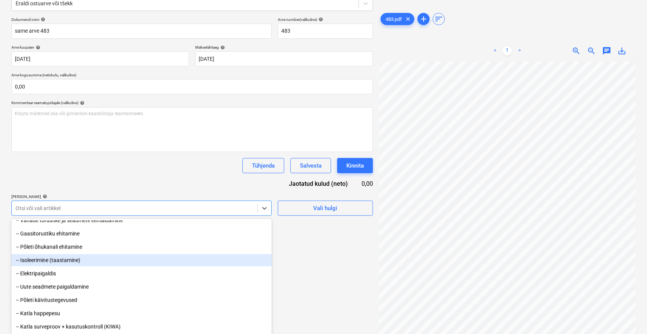
scroll to position [592, 0]
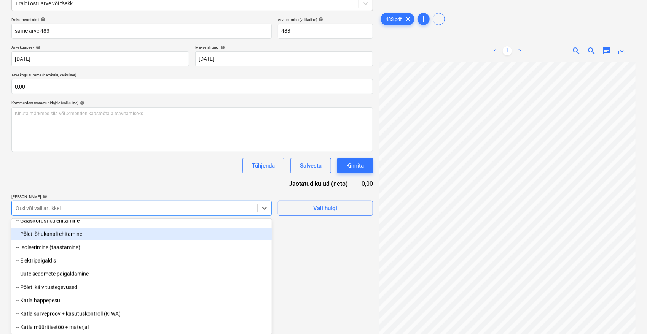
click at [64, 233] on div "-- Põleti õhukanali ehitamine" at bounding box center [141, 234] width 260 height 12
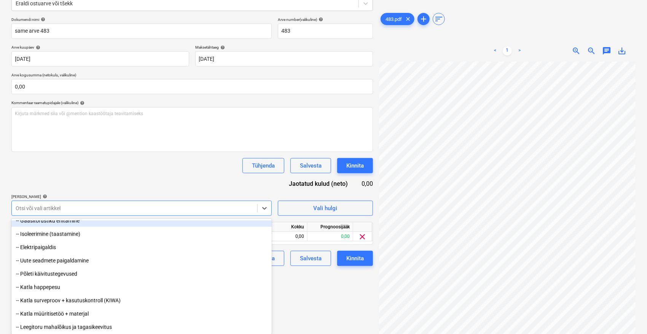
click at [104, 181] on div "Dokumendi nimi help same arve 483 Arve number (valikuline) help 483 Arve kuupäe…" at bounding box center [191, 141] width 361 height 249
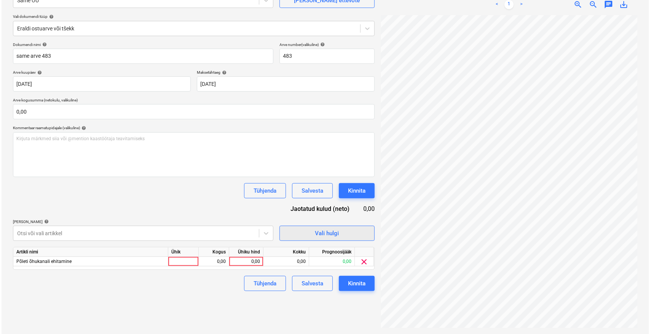
scroll to position [7, 30]
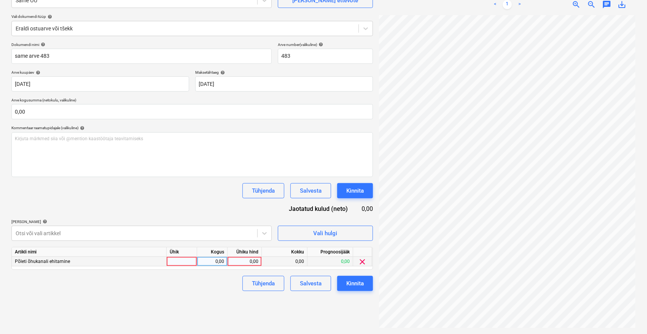
click at [242, 259] on div "0,00" at bounding box center [245, 262] width 28 height 10
type input "40"
click at [222, 299] on div "Failide konteerimine Vali ettevõte Same OÜ [PERSON_NAME] uus ettevõte Vali doku…" at bounding box center [192, 146] width 368 height 369
click at [362, 285] on div "Kinnita" at bounding box center [355, 284] width 18 height 10
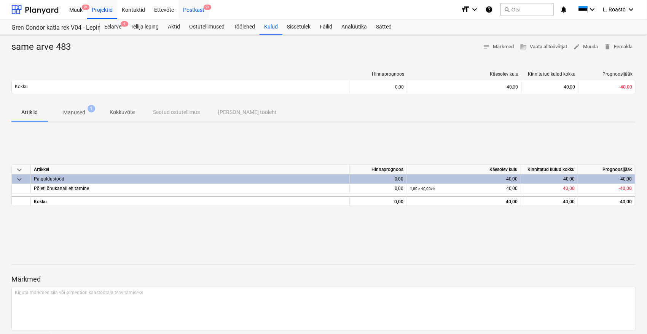
click at [195, 11] on div "Postkast 9+" at bounding box center [193, 9] width 30 height 19
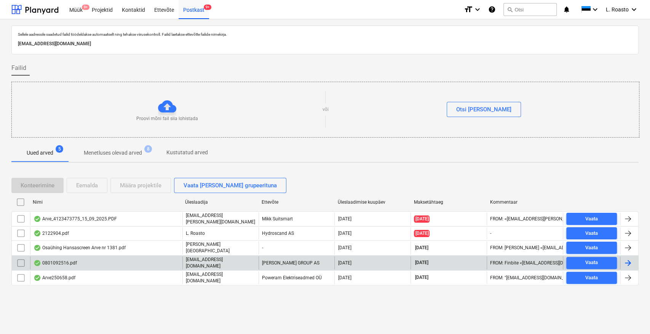
click at [92, 258] on div "0801092516.pdf" at bounding box center [106, 263] width 152 height 13
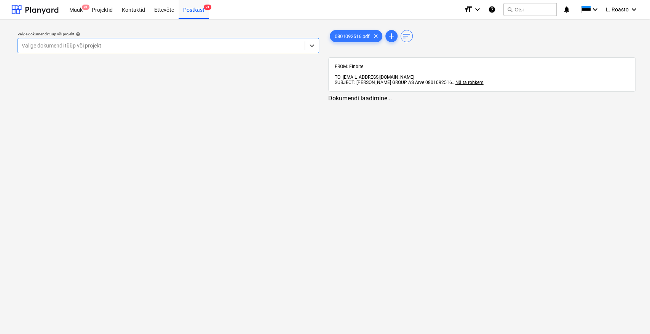
click at [149, 46] on div at bounding box center [161, 46] width 279 height 8
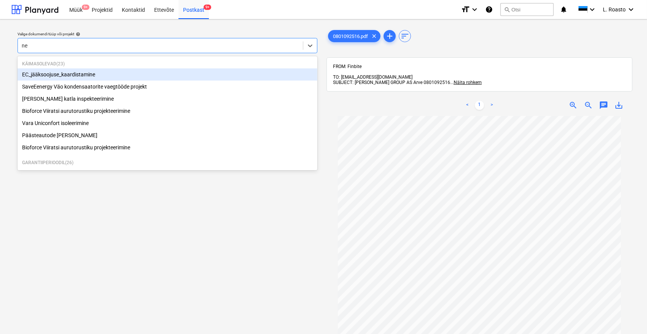
type input "nef"
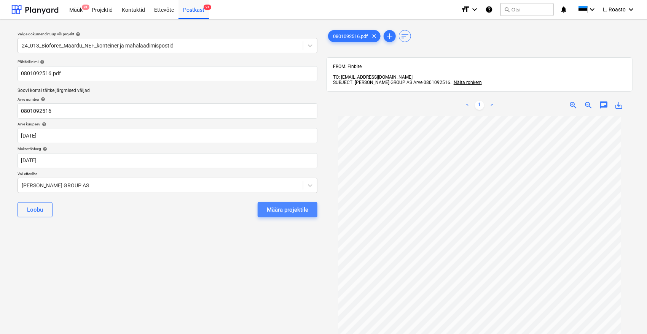
click at [301, 210] on div "Määra projektile" at bounding box center [287, 210] width 41 height 10
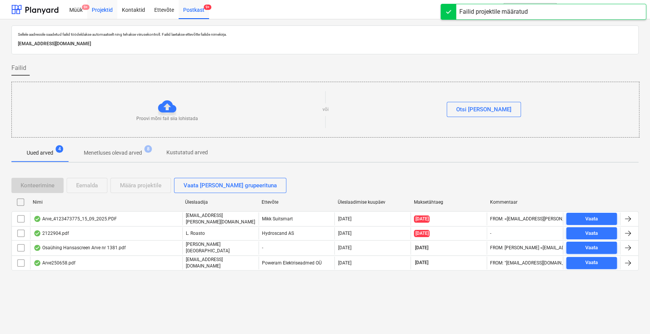
click at [102, 8] on div "Projektid" at bounding box center [102, 9] width 30 height 19
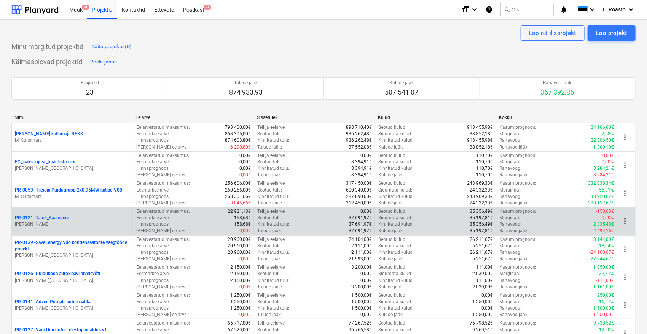
scroll to position [854, 0]
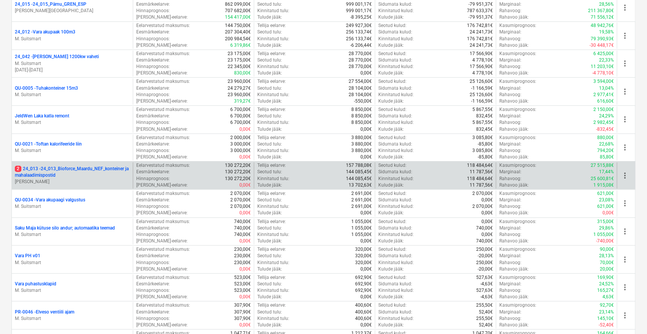
click at [86, 166] on p "2 24_013 - 24_013_Bioforce_Maardu_NEF_konteiner ja mahalaadimispostid" at bounding box center [72, 172] width 115 height 13
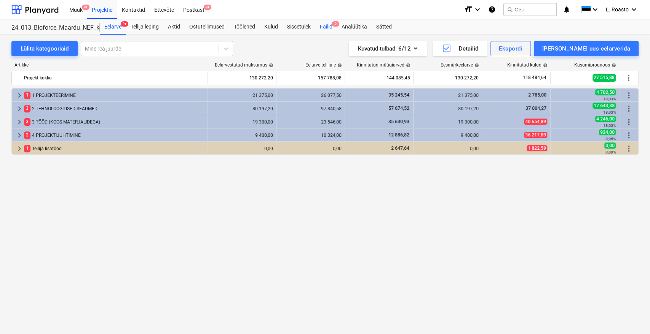
click at [326, 27] on div "Failid 2" at bounding box center [326, 26] width 22 height 15
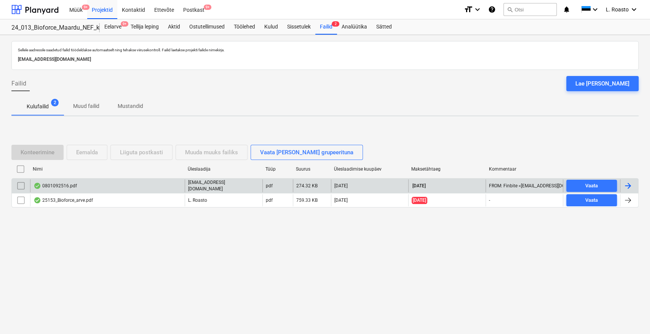
click at [631, 182] on div at bounding box center [627, 186] width 9 height 9
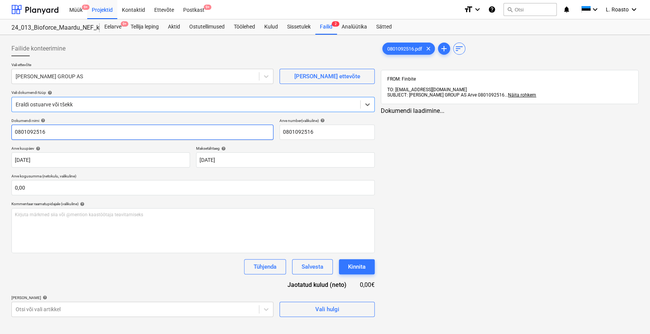
click at [13, 132] on input "0801092516" at bounding box center [142, 132] width 262 height 15
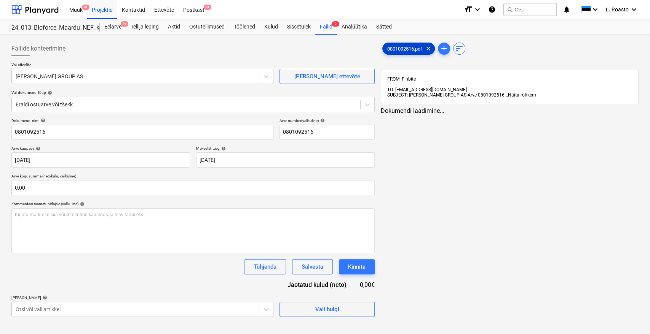
click at [403, 47] on span "0801092516.pdf" at bounding box center [404, 49] width 44 height 6
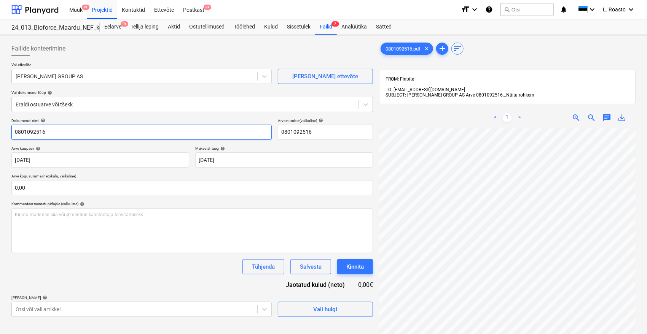
click at [15, 132] on input "0801092516" at bounding box center [141, 132] width 260 height 15
type input "[PERSON_NAME] 0801092516"
click at [61, 305] on body "Müük 9+ Projektid Kontaktid Ettevõte Postkast 9+ format_size keyboard_arrow_dow…" at bounding box center [323, 167] width 647 height 334
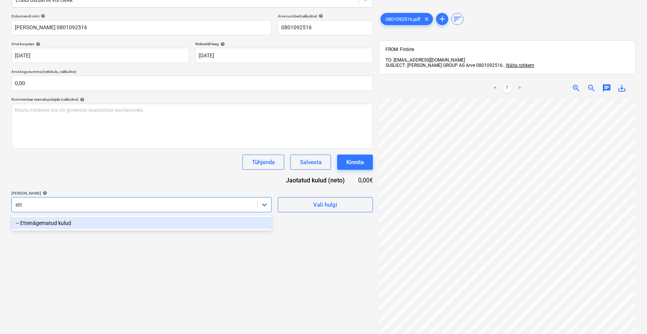
type input "ette"
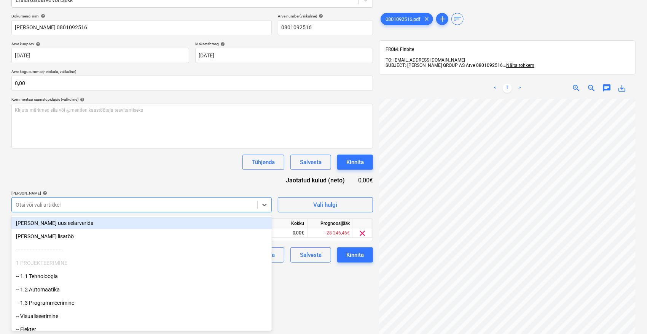
click at [113, 174] on div "Dokumendi nimi help [PERSON_NAME] 0801092516 Arve number (valikuline) help 0801…" at bounding box center [191, 138] width 361 height 249
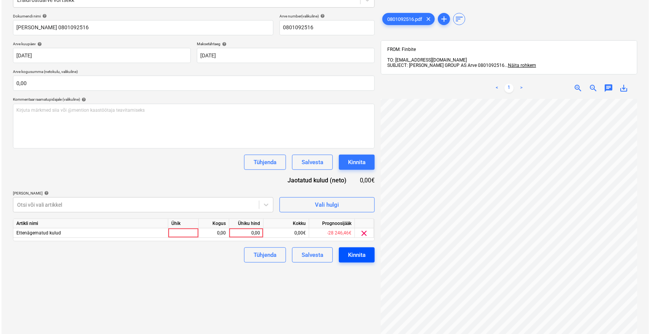
scroll to position [64, 30]
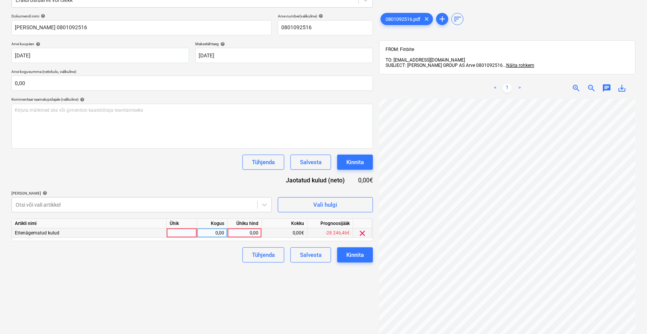
click at [239, 232] on div "0,00" at bounding box center [245, 234] width 28 height 10
type input "12,06"
click at [217, 297] on div "Failide konteerimine Vali ettevõte [PERSON_NAME] GROUP AS [PERSON_NAME] uus ett…" at bounding box center [192, 134] width 368 height 402
click at [359, 255] on div "Kinnita" at bounding box center [355, 255] width 18 height 10
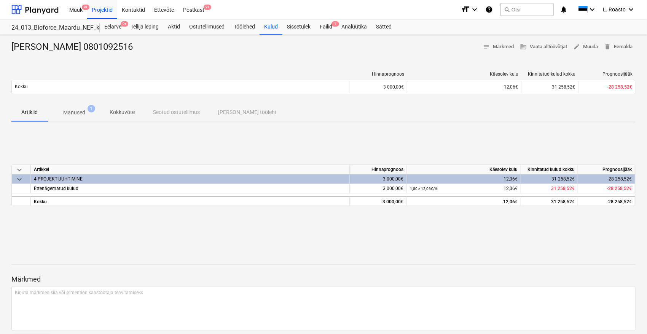
click at [80, 45] on div "[PERSON_NAME] 0801092516" at bounding box center [74, 47] width 127 height 12
copy div "0801092516"
click at [115, 24] on div "Eelarve 9+" at bounding box center [113, 26] width 26 height 15
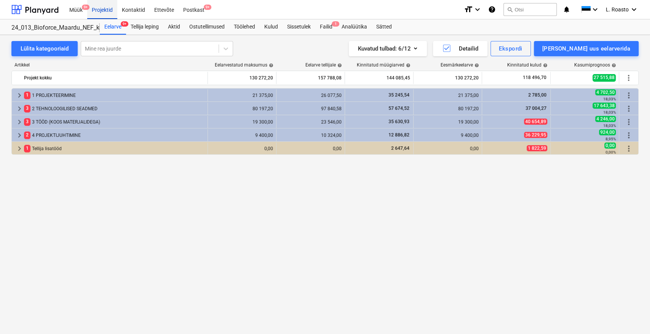
click at [107, 8] on div "Projektid" at bounding box center [102, 9] width 30 height 19
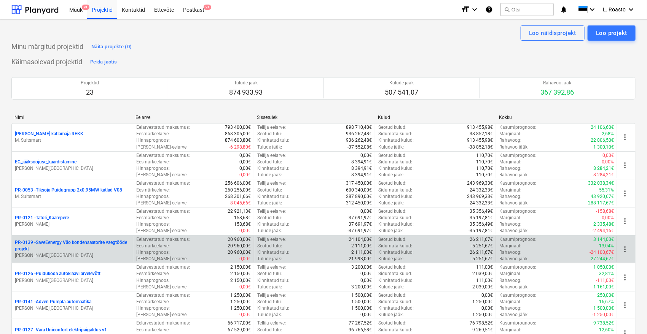
click at [98, 244] on p "PR-0139 - SaveEenergy Väo kondensaatorite vaegtööde projekt" at bounding box center [72, 246] width 115 height 13
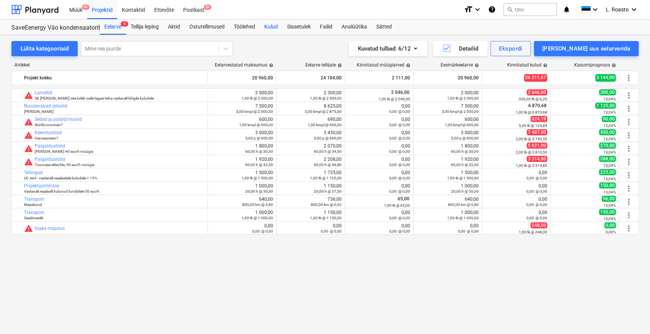
click at [271, 29] on div "Kulud" at bounding box center [271, 26] width 23 height 15
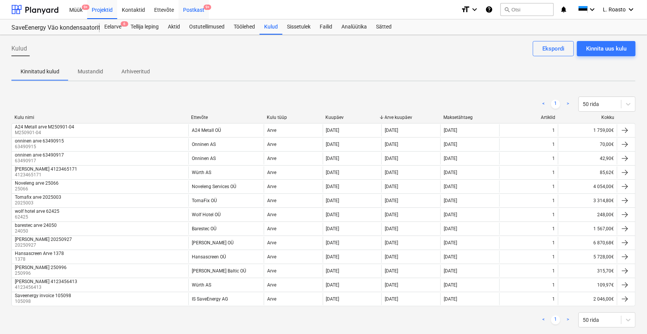
click at [195, 16] on div "Postkast 9+" at bounding box center [193, 9] width 30 height 19
click at [621, 51] on div "Kinnita uus kulu" at bounding box center [606, 49] width 40 height 10
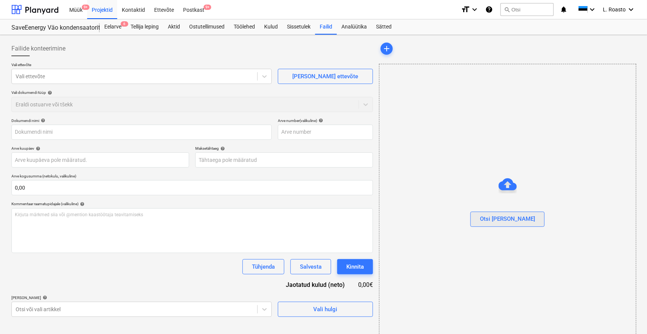
click at [511, 223] on div "Otsi [PERSON_NAME]" at bounding box center [507, 219] width 55 height 10
type input "1581.pdf"
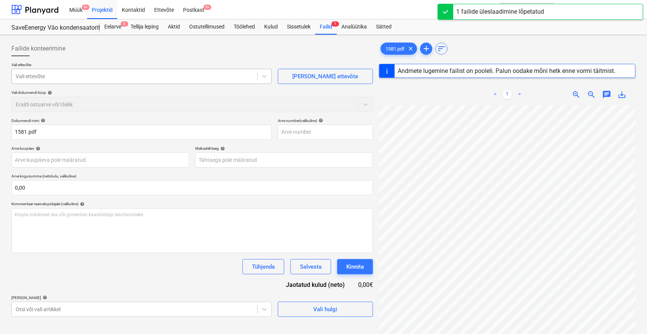
click at [98, 78] on div at bounding box center [135, 77] width 238 height 8
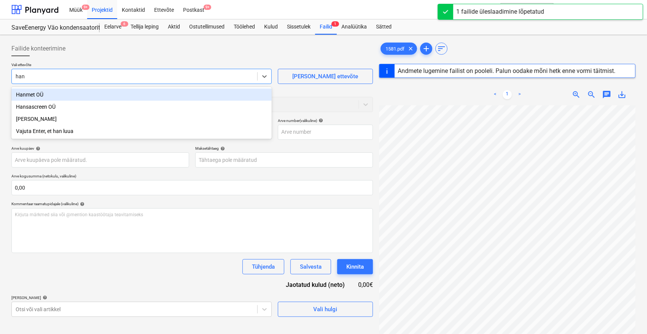
type input "hanm"
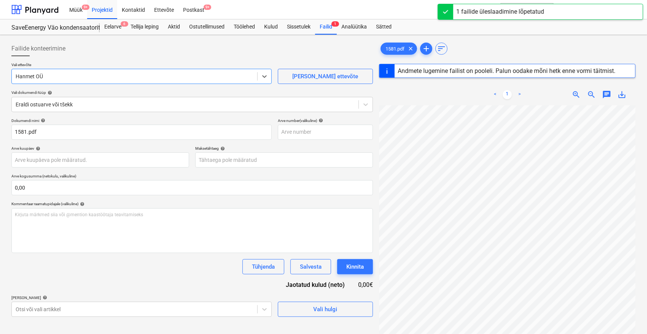
type input "P-100395"
type input "[DATE]"
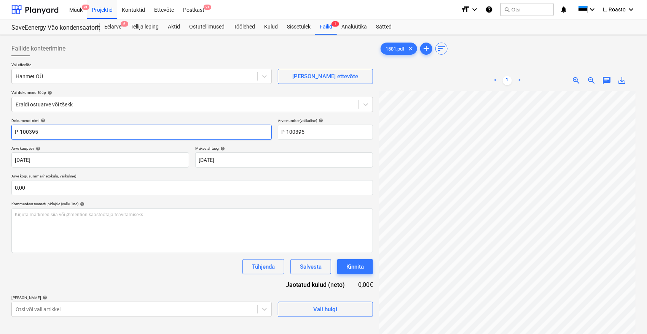
drag, startPoint x: 79, startPoint y: 135, endPoint x: 0, endPoint y: 130, distance: 79.3
click at [0, 130] on div "Failide konteerimine Vali ettevõte Hanmet OÜ [PERSON_NAME] uus ettevõte Vali do…" at bounding box center [323, 223] width 647 height 376
type input "hanmet arve 1581"
drag, startPoint x: 318, startPoint y: 127, endPoint x: 212, endPoint y: 116, distance: 106.4
click at [212, 116] on div "Failide konteerimine Vali ettevõte Hanmet OÜ [PERSON_NAME] uus ettevõte Vali do…" at bounding box center [191, 179] width 361 height 276
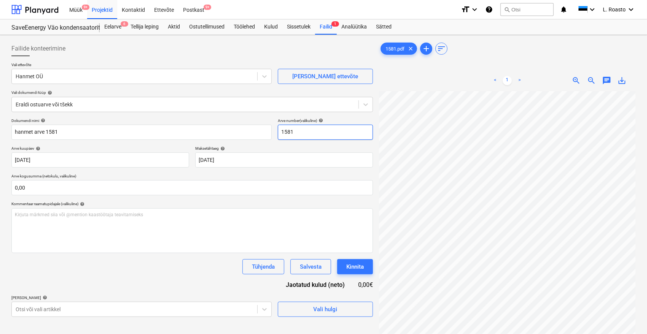
type input "1581"
click at [169, 281] on div "Dokumendi nimi help [PERSON_NAME] 1581 Arve number (valikuline) help 1581 Arve …" at bounding box center [191, 217] width 361 height 199
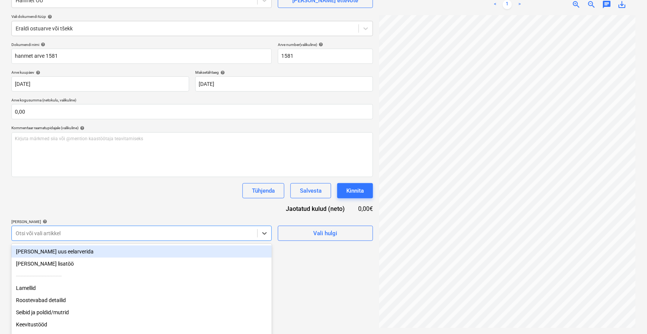
scroll to position [100, 0]
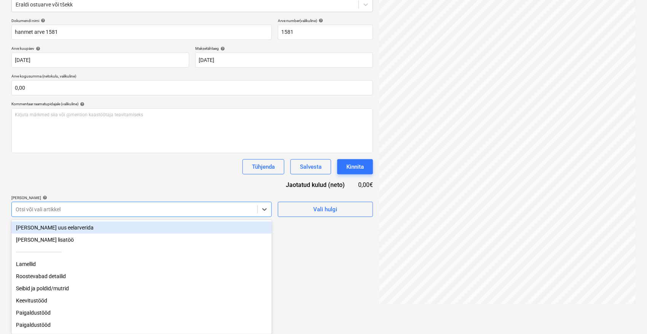
click at [183, 226] on body "Müük 9+ Projektid Kontaktid Ettevõte Postkast 9+ format_size keyboard_arrow_dow…" at bounding box center [323, 67] width 647 height 334
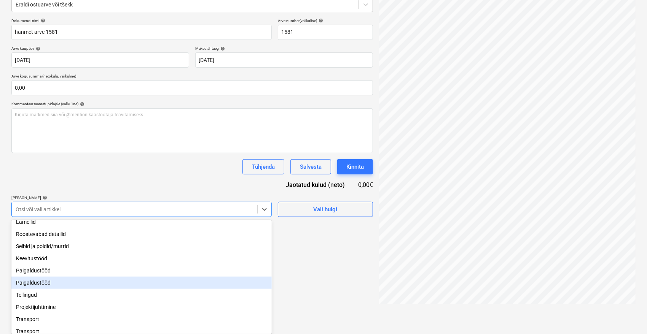
scroll to position [64, 0]
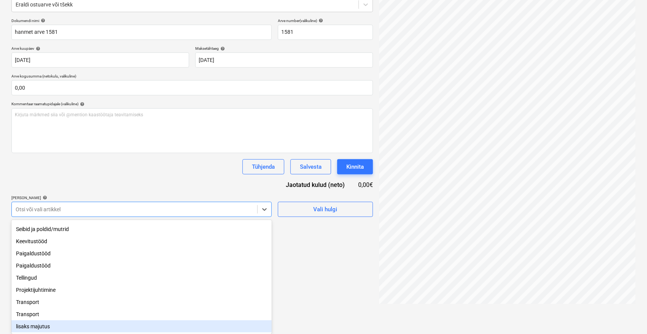
click at [328, 221] on div "Failide konteerimine Vali ettevõte Hanmet OÜ [PERSON_NAME] uus ettevõte Vali do…" at bounding box center [192, 122] width 368 height 369
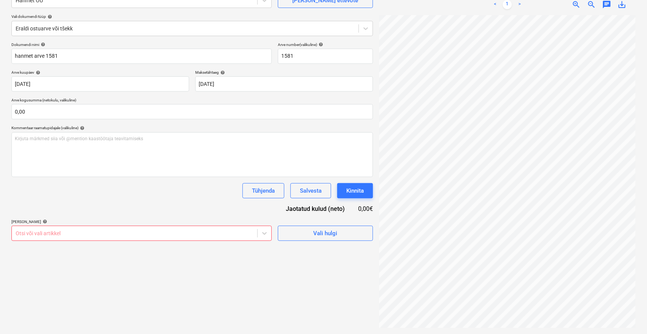
scroll to position [76, 0]
click at [320, 188] on div "Salvesta" at bounding box center [311, 191] width 22 height 10
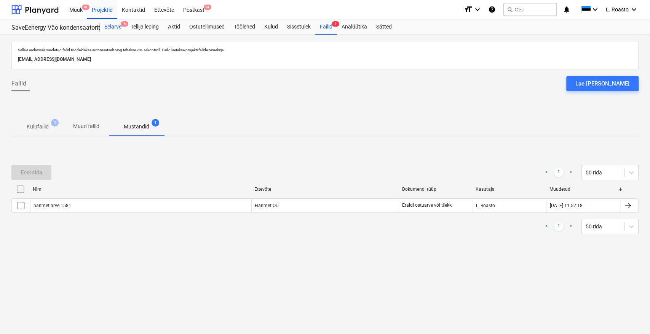
click at [111, 27] on div "Eelarve 6" at bounding box center [113, 26] width 26 height 15
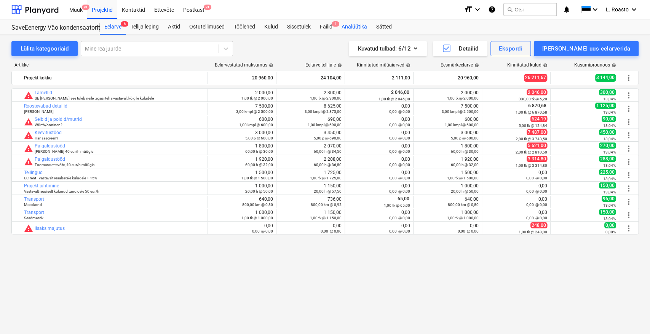
click at [339, 27] on div "Eelarve 6 Tellija leping Aktid Ostutellimused Töölehed Kulud Sissetulek Failid …" at bounding box center [369, 26] width 538 height 15
click at [331, 21] on div "Failid 1" at bounding box center [326, 26] width 22 height 15
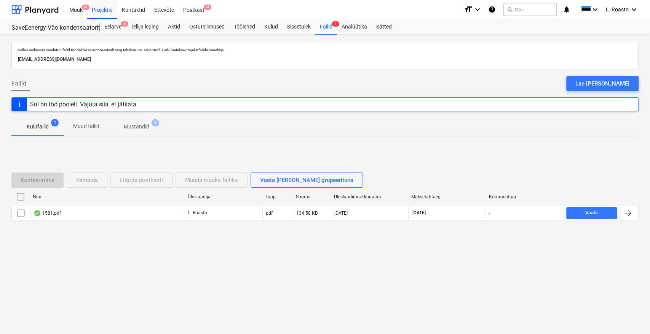
click at [131, 126] on p "Mustandid" at bounding box center [136, 127] width 25 height 8
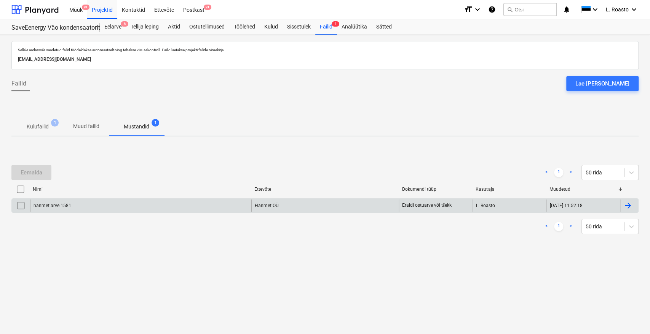
click at [632, 204] on div at bounding box center [627, 205] width 9 height 9
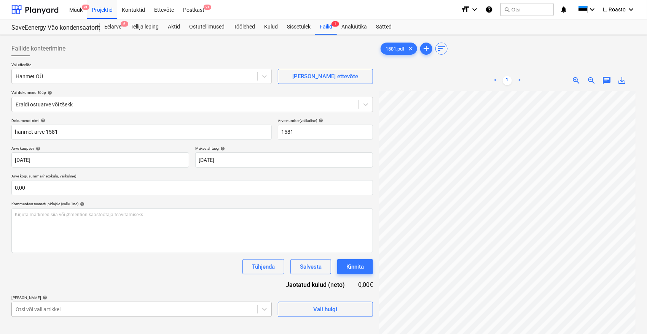
scroll to position [100, 0]
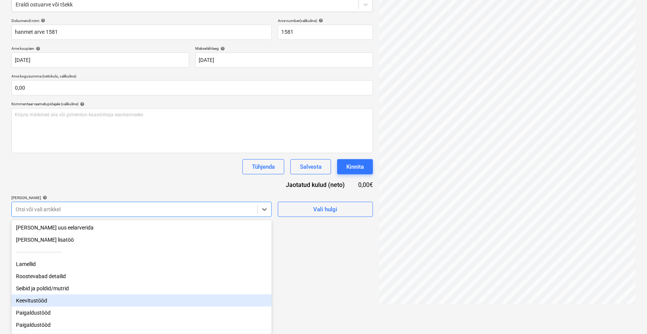
click at [83, 234] on body "Müük 9+ Projektid Kontaktid Ettevõte Postkast 9+ format_size keyboard_arrow_dow…" at bounding box center [323, 67] width 647 height 334
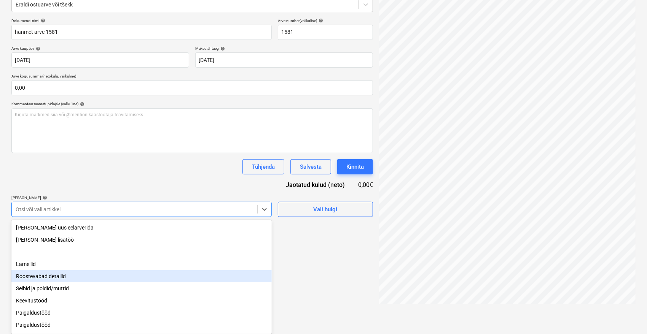
click at [69, 281] on div "Roostevabad detailid" at bounding box center [141, 277] width 260 height 12
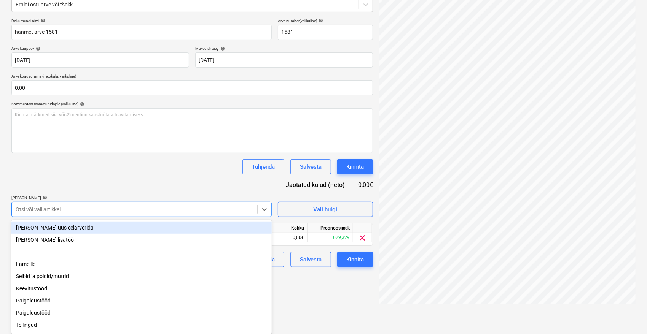
scroll to position [76, 0]
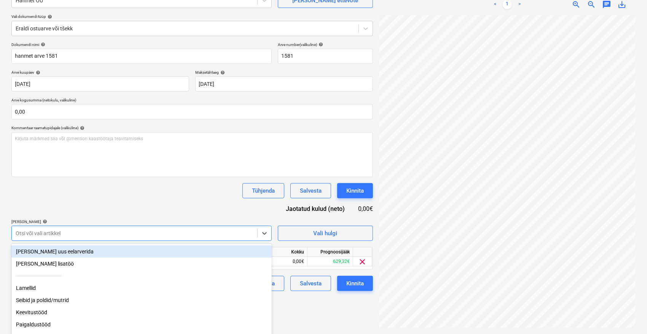
click at [194, 182] on div "Dokumendi nimi help [PERSON_NAME] 1581 Arve number (valikuline) help 1581 Arve …" at bounding box center [191, 166] width 361 height 249
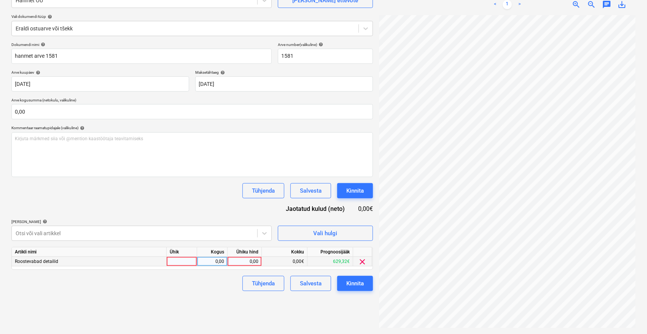
click at [244, 258] on div "0,00" at bounding box center [245, 262] width 28 height 10
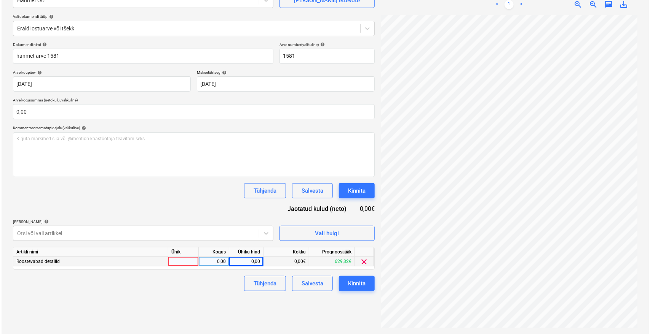
scroll to position [12, 30]
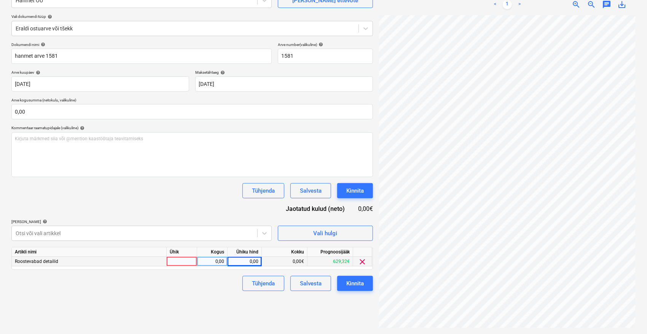
click at [248, 259] on div "0,00" at bounding box center [245, 262] width 28 height 10
type input "660"
click at [201, 303] on div "Failide konteerimine Vali ettevõte Hanmet OÜ [PERSON_NAME] uus ettevõte Vali do…" at bounding box center [192, 146] width 368 height 369
click at [355, 283] on div "Kinnita" at bounding box center [355, 284] width 18 height 10
